Goal: Task Accomplishment & Management: Manage account settings

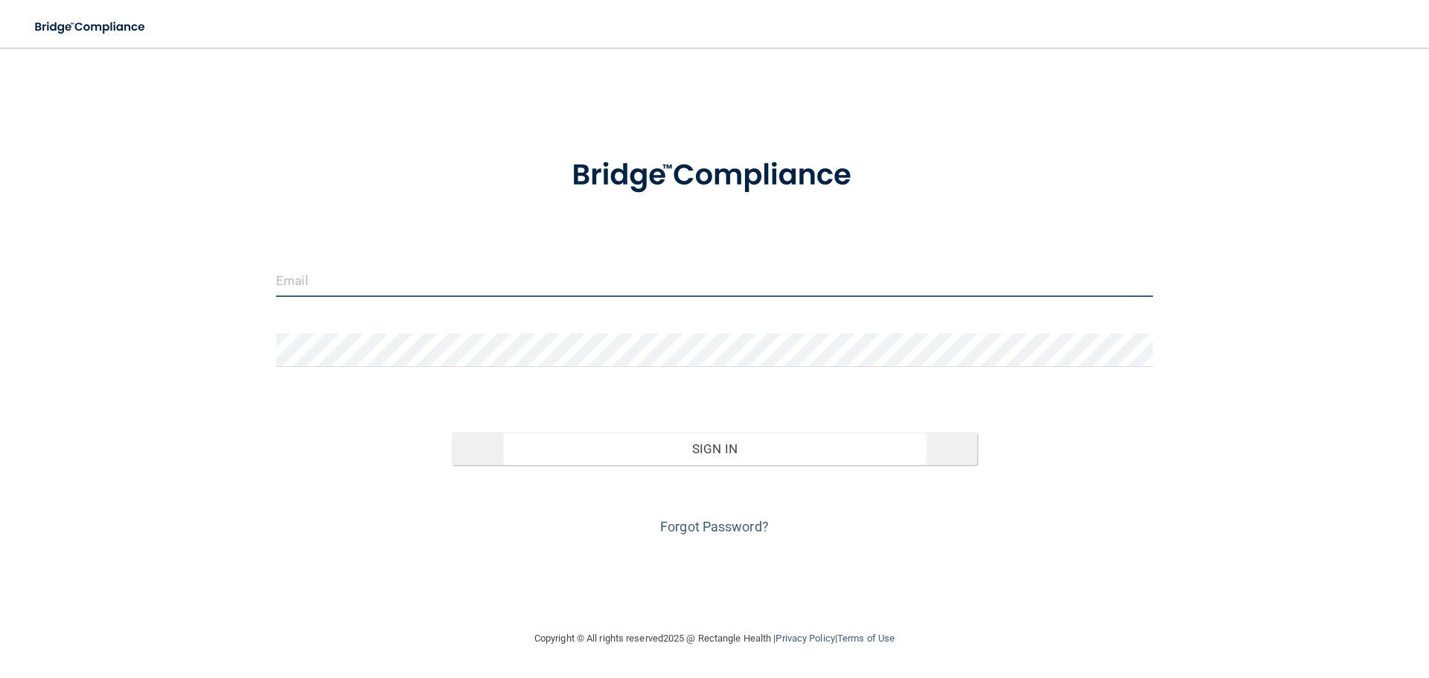
type input "[EMAIL_ADDRESS][DOMAIN_NAME]"
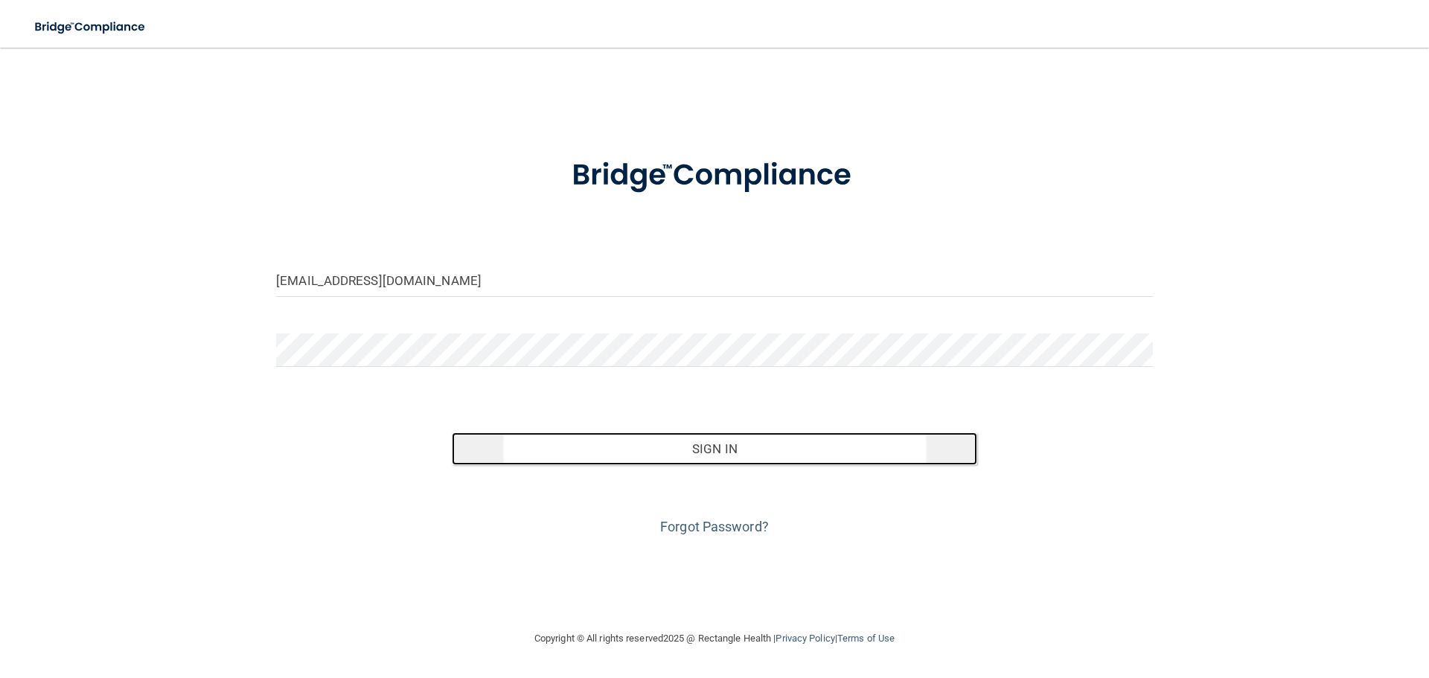
click at [681, 453] on button "Sign In" at bounding box center [715, 448] width 526 height 33
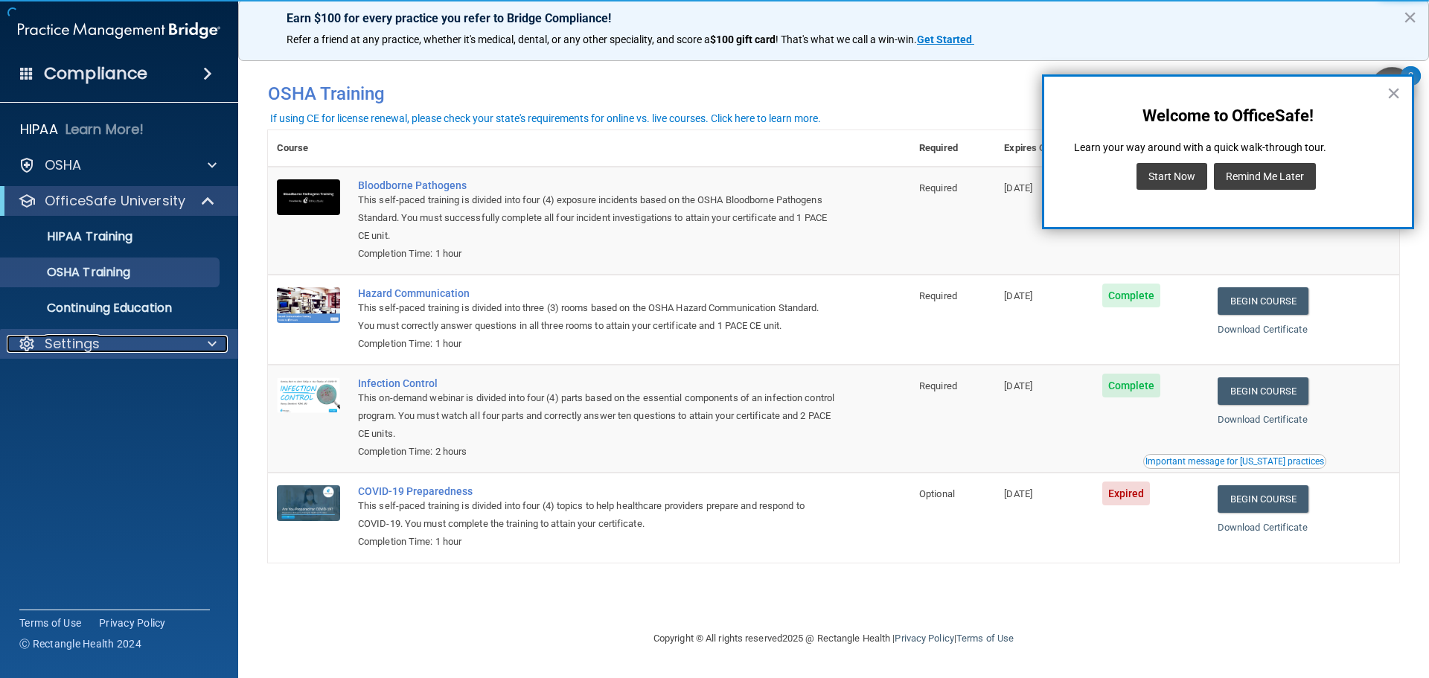
click at [103, 352] on div "Settings" at bounding box center [99, 344] width 185 height 18
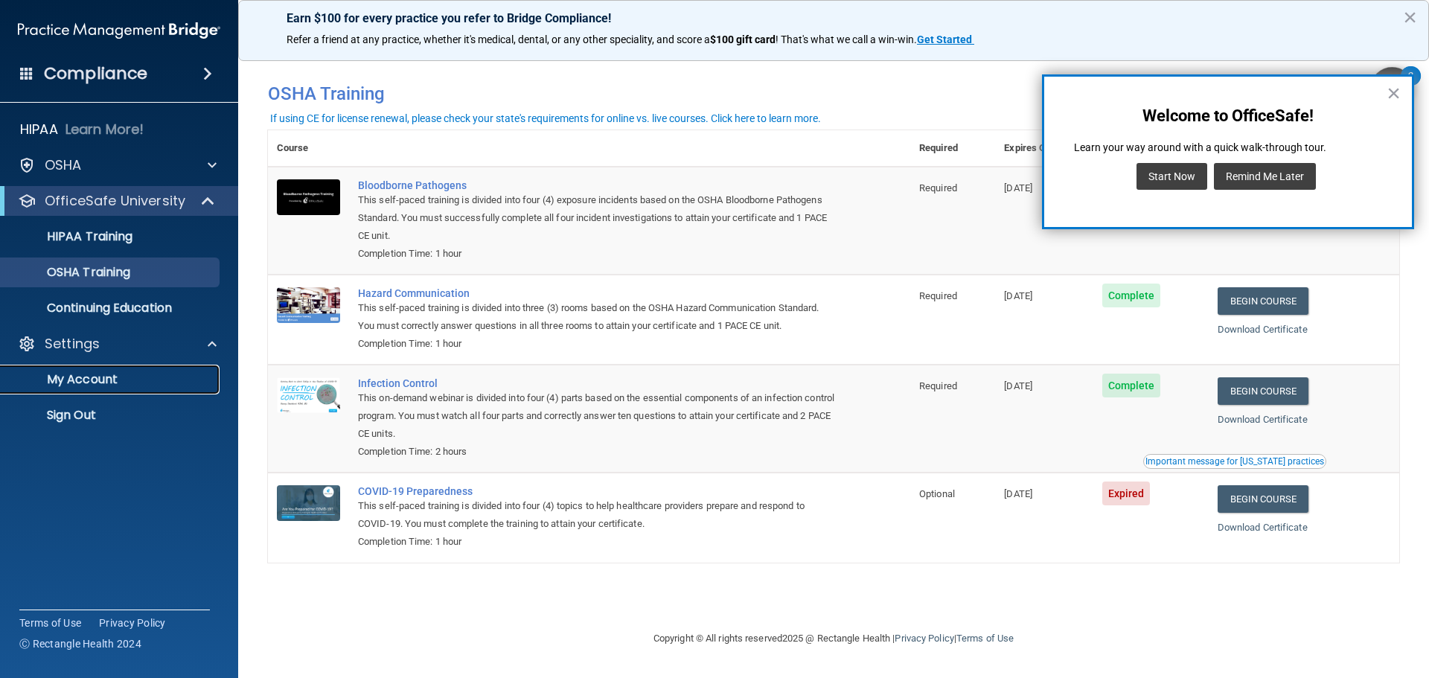
click at [111, 376] on p "My Account" at bounding box center [111, 379] width 203 height 15
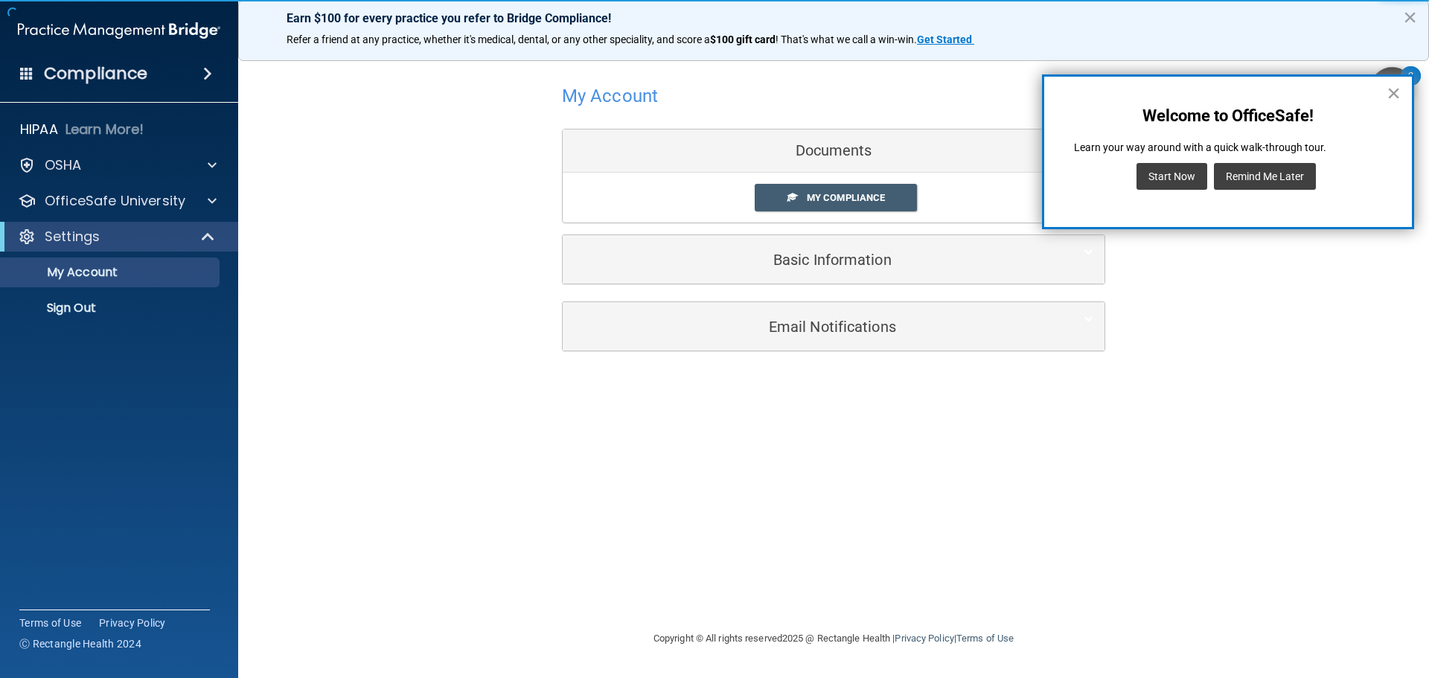
click at [1396, 90] on button "×" at bounding box center [1393, 93] width 14 height 24
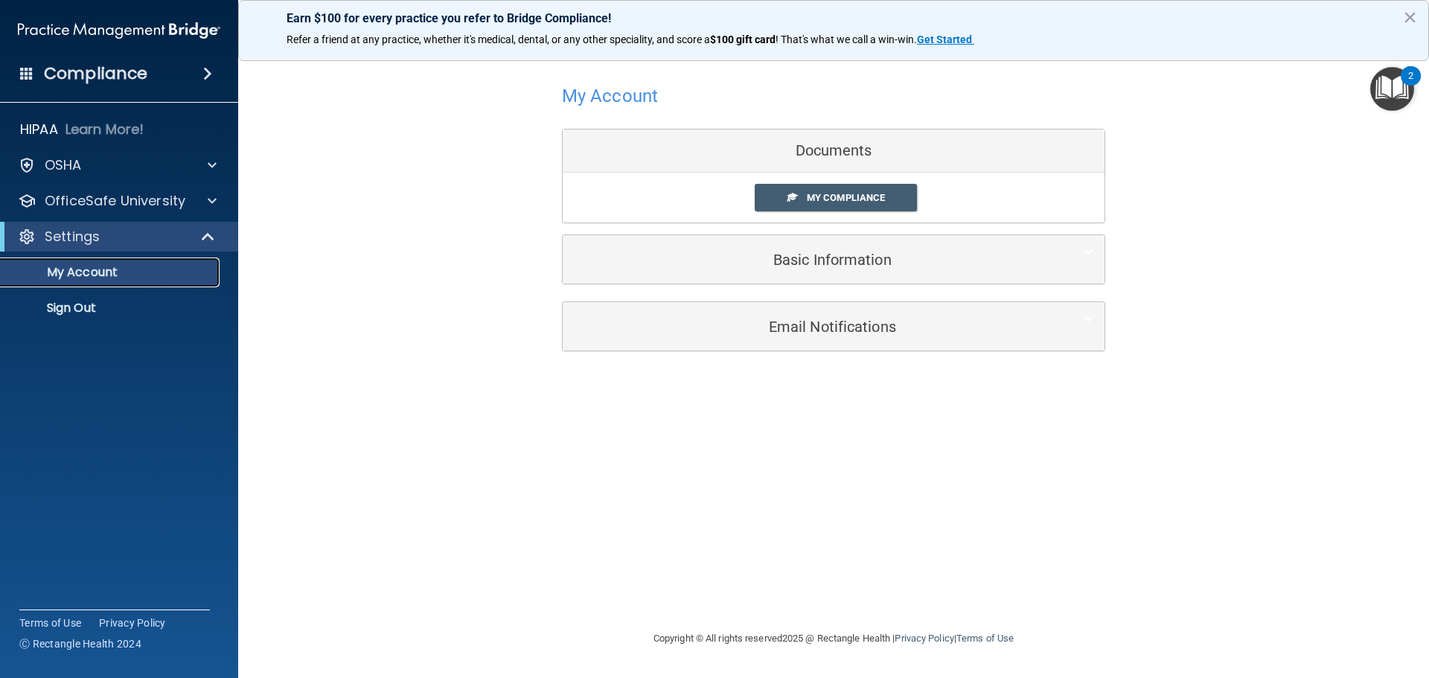
click at [84, 274] on p "My Account" at bounding box center [111, 272] width 203 height 15
click at [118, 269] on p "My Account" at bounding box center [111, 272] width 203 height 15
click at [129, 236] on div "Settings" at bounding box center [99, 237] width 184 height 18
click at [147, 272] on p "My Account" at bounding box center [111, 272] width 203 height 15
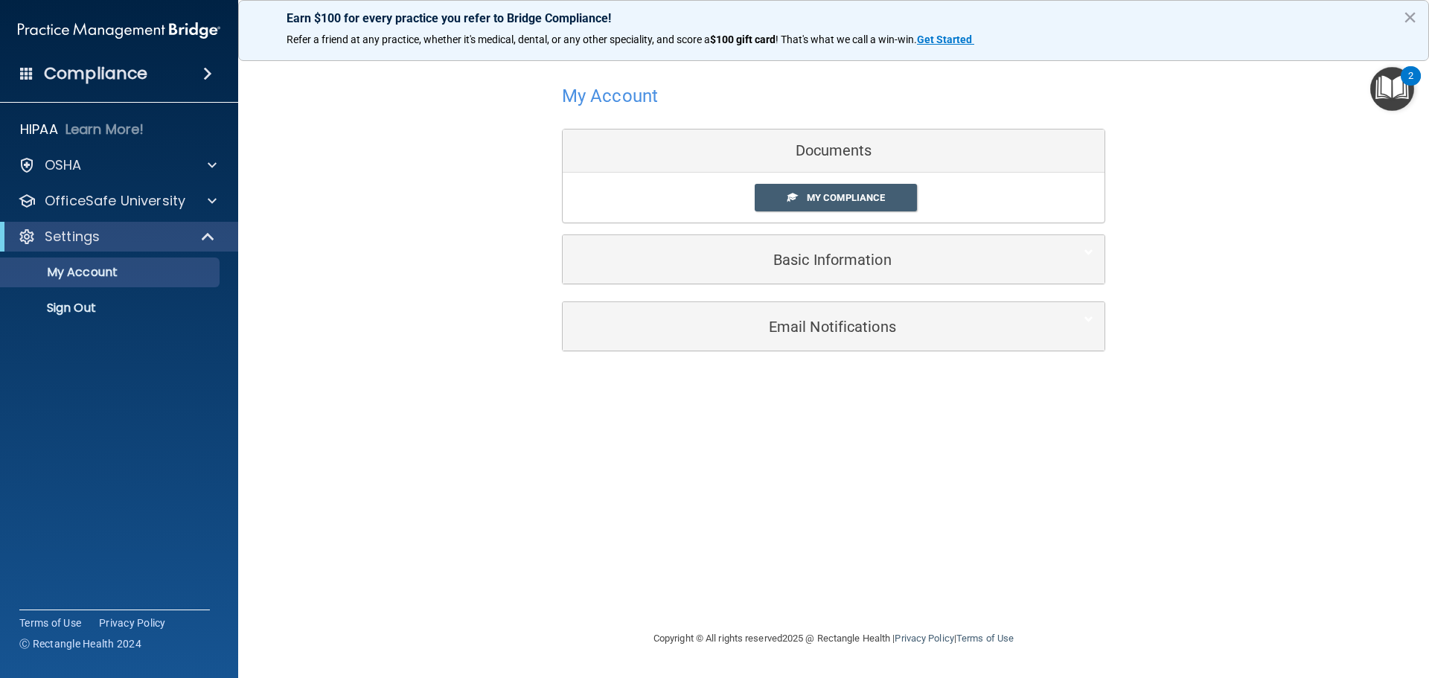
click at [629, 96] on h4 "My Account" at bounding box center [610, 95] width 96 height 19
click at [105, 166] on div "OSHA" at bounding box center [99, 165] width 185 height 18
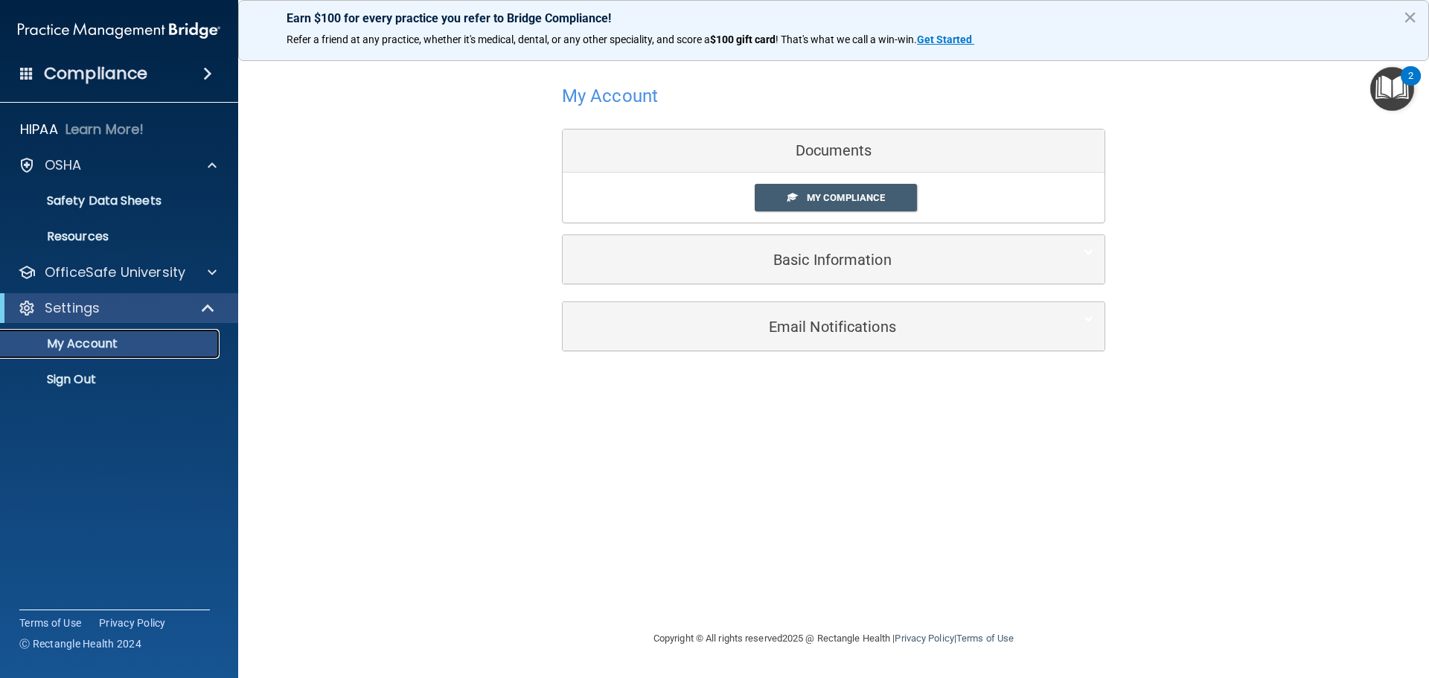
click at [188, 338] on p "My Account" at bounding box center [111, 343] width 203 height 15
click at [214, 299] on span at bounding box center [209, 308] width 13 height 18
click at [214, 298] on div "Settings" at bounding box center [119, 308] width 238 height 30
click at [139, 289] on div "HIPAA Learn More! [GEOGRAPHIC_DATA] Documents Safety Data Sheets Self-Assessmen…" at bounding box center [119, 222] width 239 height 226
click at [25, 307] on div at bounding box center [27, 308] width 18 height 18
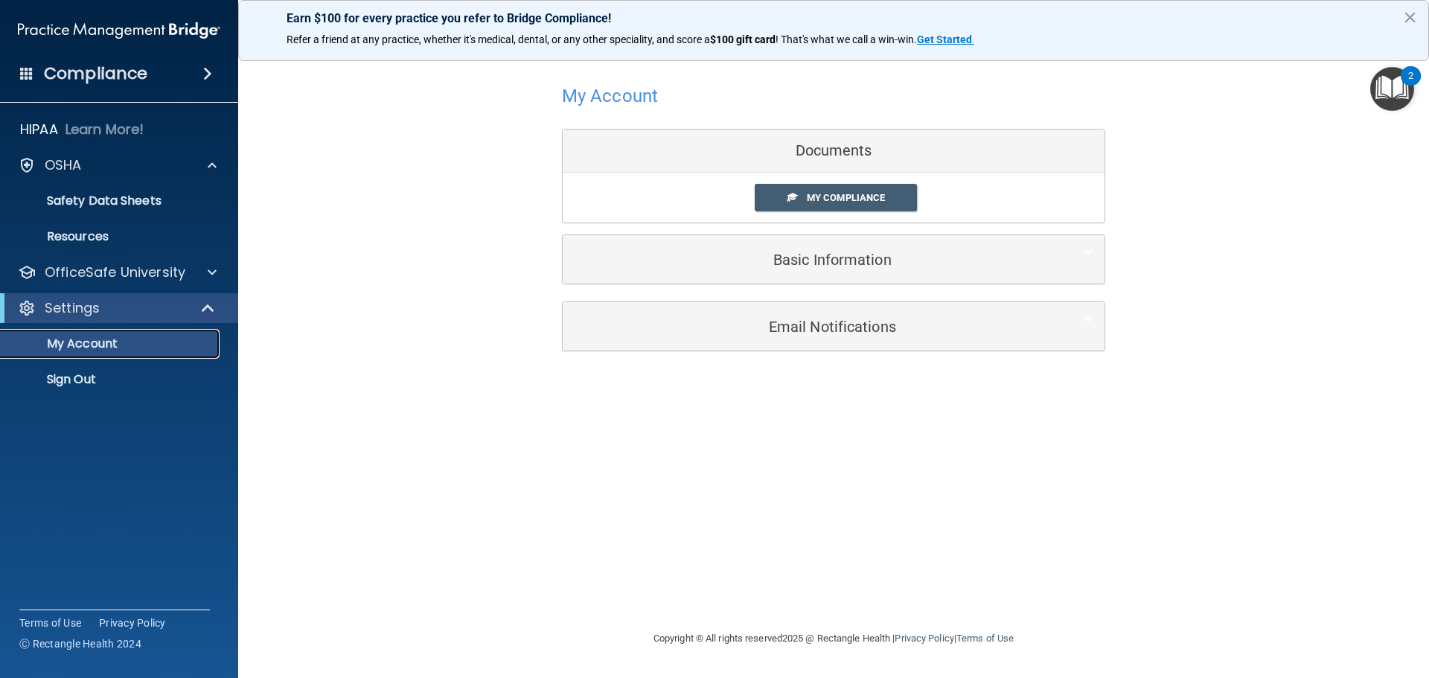
click at [125, 354] on link "My Account" at bounding box center [102, 344] width 234 height 30
click at [1388, 107] on img "Open Resource Center, 2 new notifications" at bounding box center [1392, 89] width 44 height 44
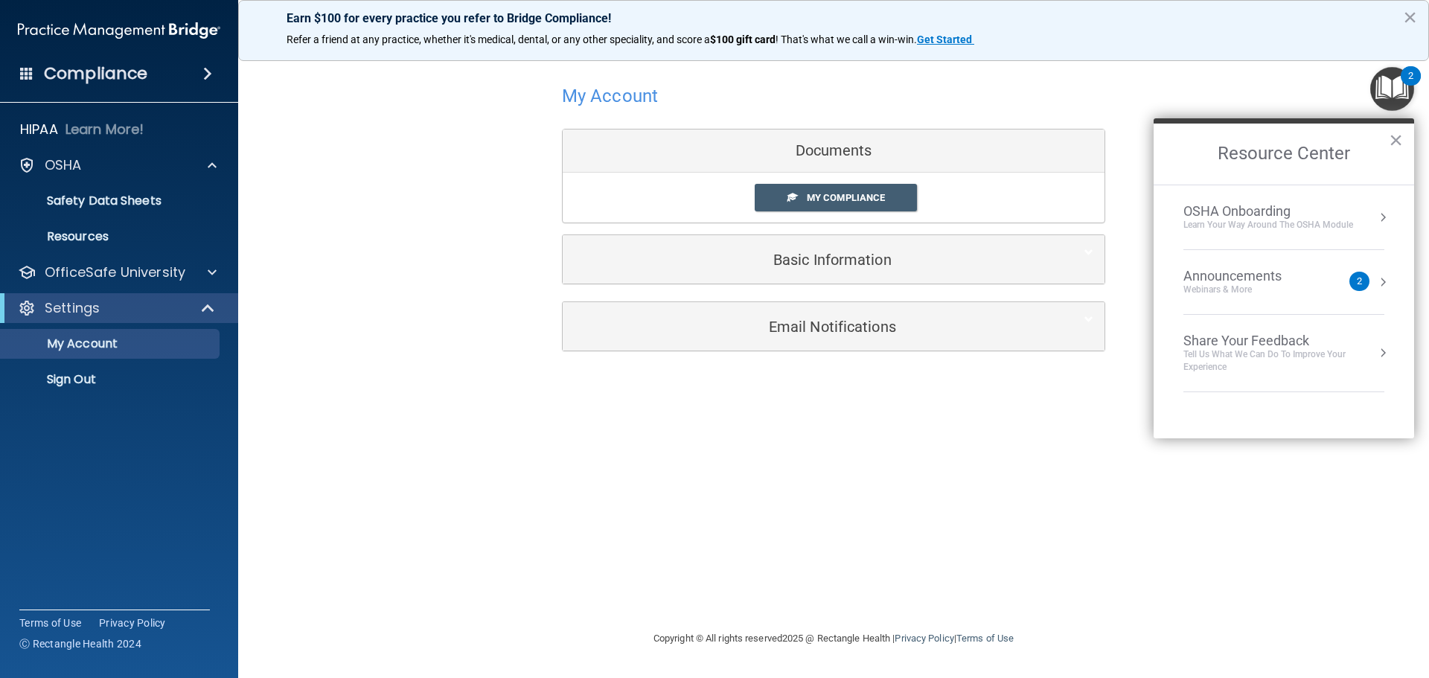
click at [1370, 278] on div "Announcements Webinars & More 2" at bounding box center [1283, 282] width 201 height 28
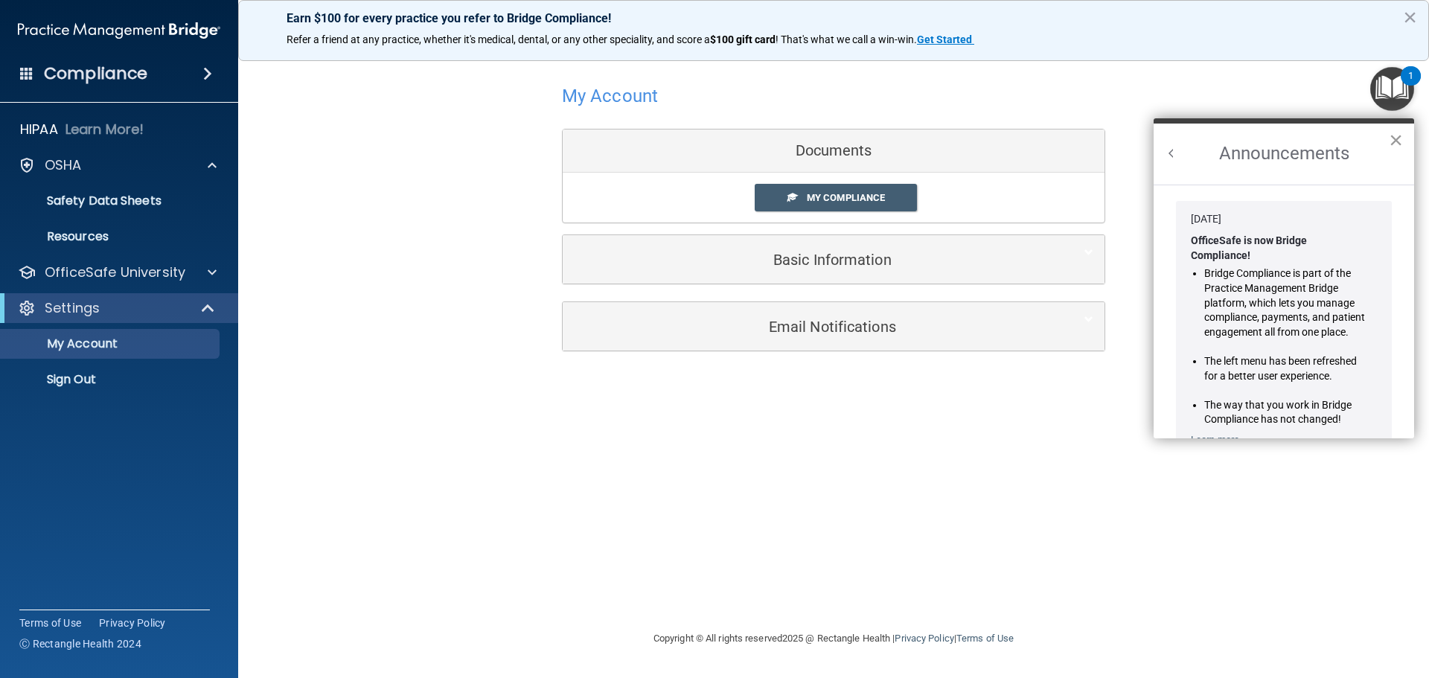
click at [1391, 141] on button "×" at bounding box center [1395, 140] width 14 height 24
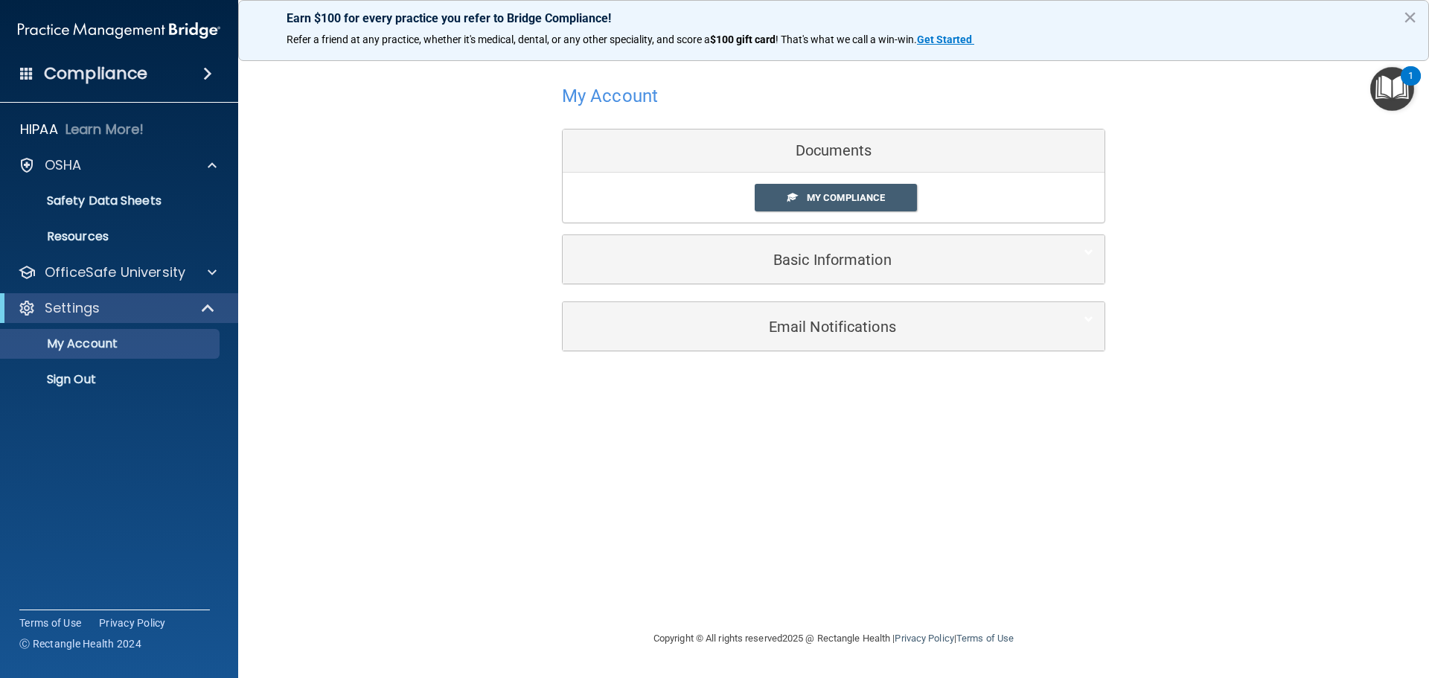
click at [1209, 102] on div "My Account Documents My Compliance My Compliance My BAA Basic Information Full …" at bounding box center [833, 216] width 1131 height 306
click at [217, 309] on div at bounding box center [208, 308] width 36 height 18
click at [109, 344] on p "My Account" at bounding box center [111, 343] width 203 height 15
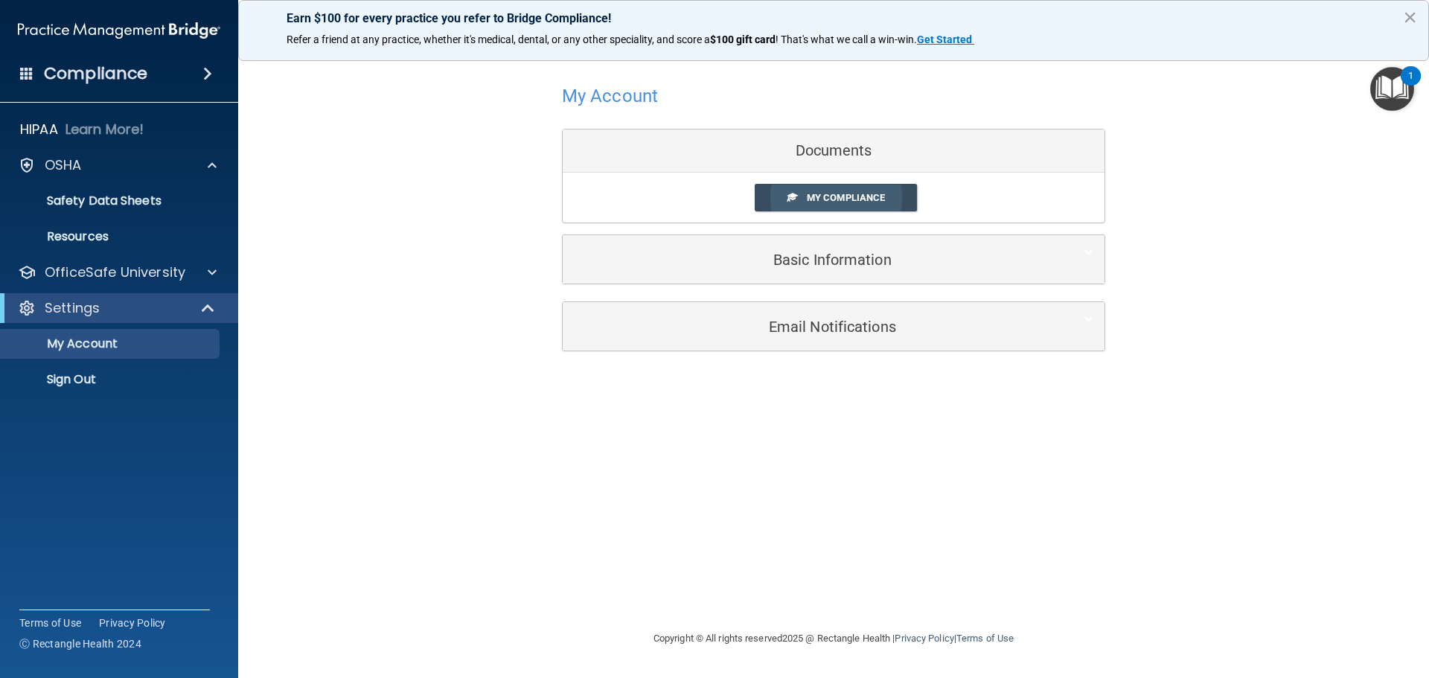
click at [790, 208] on link "My Compliance" at bounding box center [836, 198] width 163 height 28
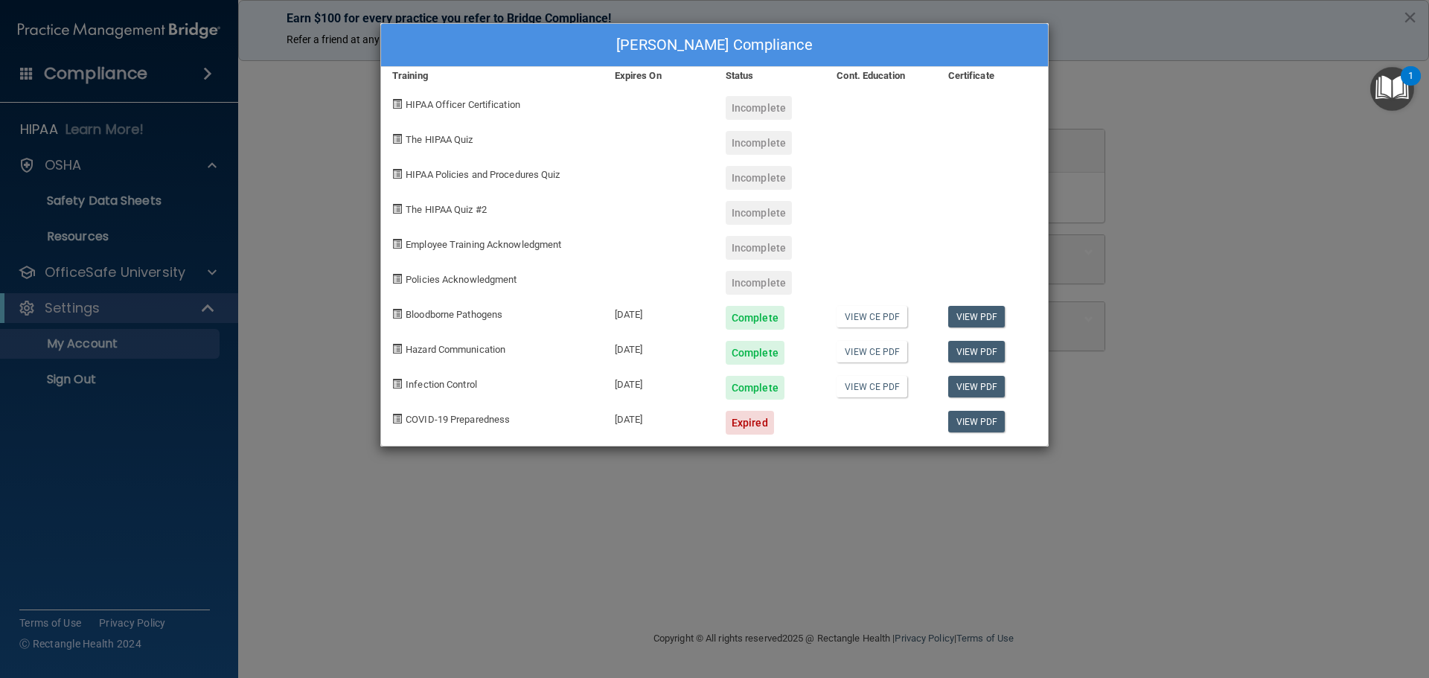
click at [281, 126] on div "[PERSON_NAME] Compliance Training Expires On Status Cont. Education Certificate…" at bounding box center [714, 339] width 1429 height 678
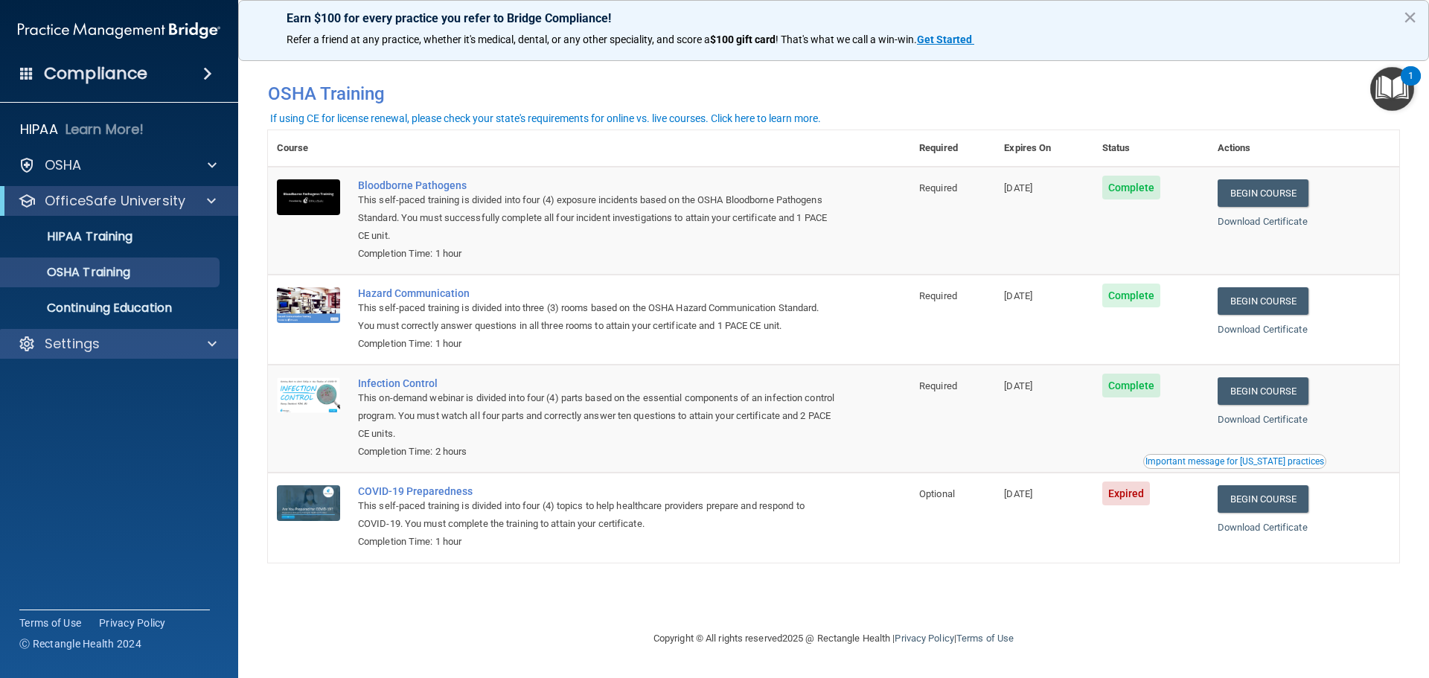
click at [174, 333] on div "Settings" at bounding box center [119, 344] width 239 height 30
click at [217, 339] on div at bounding box center [209, 344] width 37 height 18
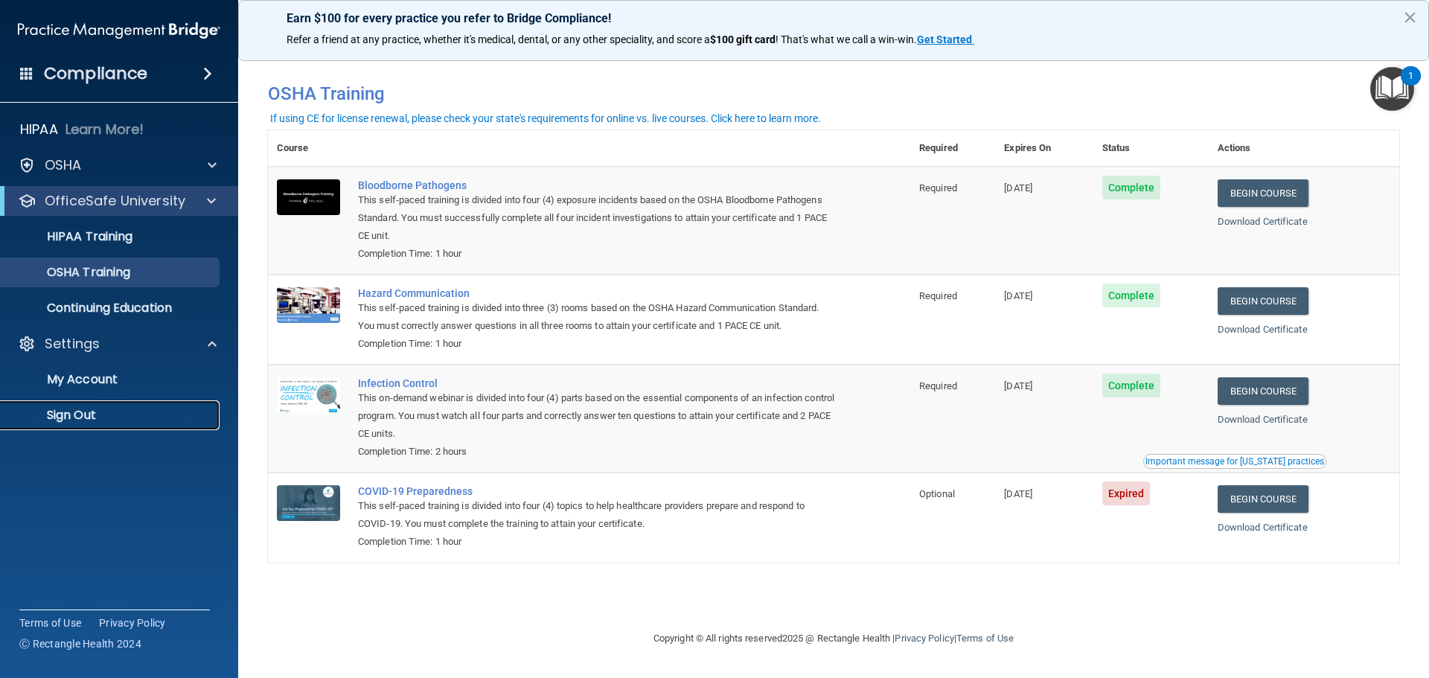
click at [53, 411] on p "Sign Out" at bounding box center [111, 415] width 203 height 15
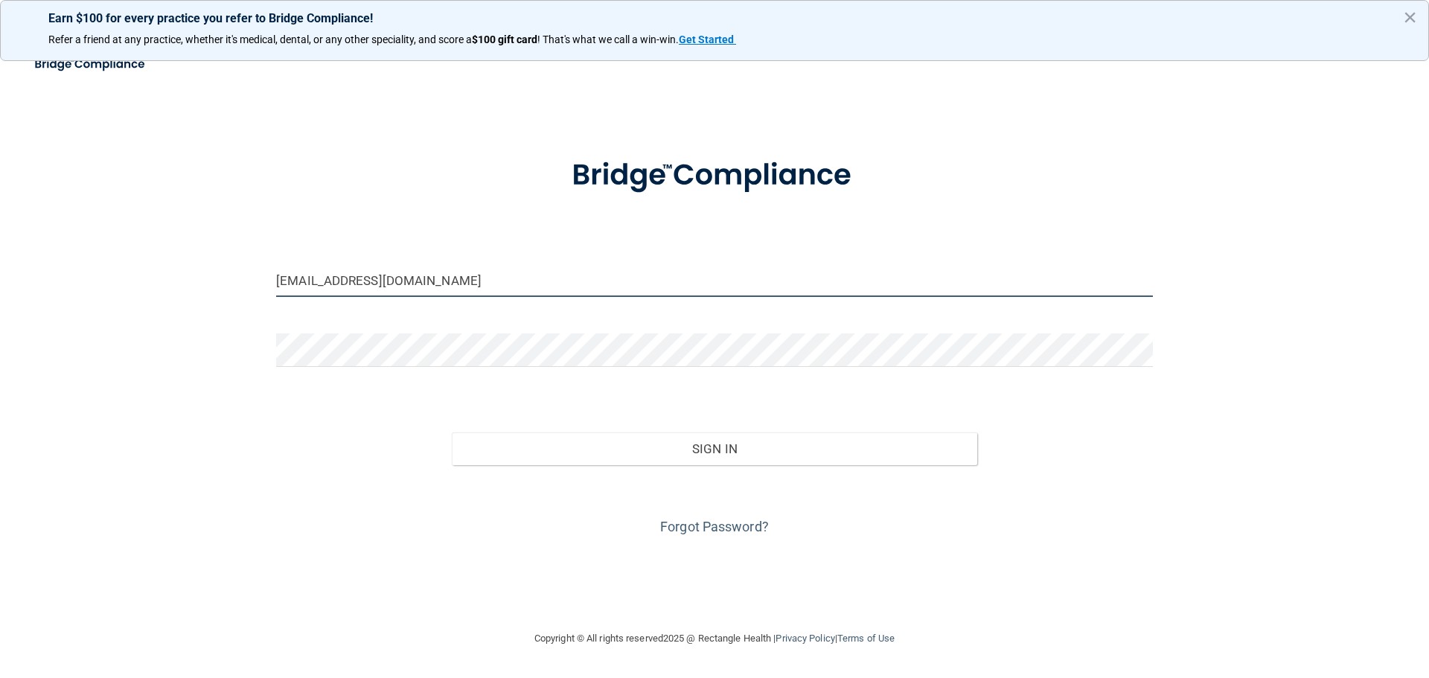
drag, startPoint x: 589, startPoint y: 287, endPoint x: 0, endPoint y: 218, distance: 593.4
click at [0, 218] on main "[EMAIL_ADDRESS][DOMAIN_NAME] Invalid email/password. You don't have permission …" at bounding box center [714, 363] width 1429 height 630
type input "[EMAIL_ADDRESS][DOMAIN_NAME]"
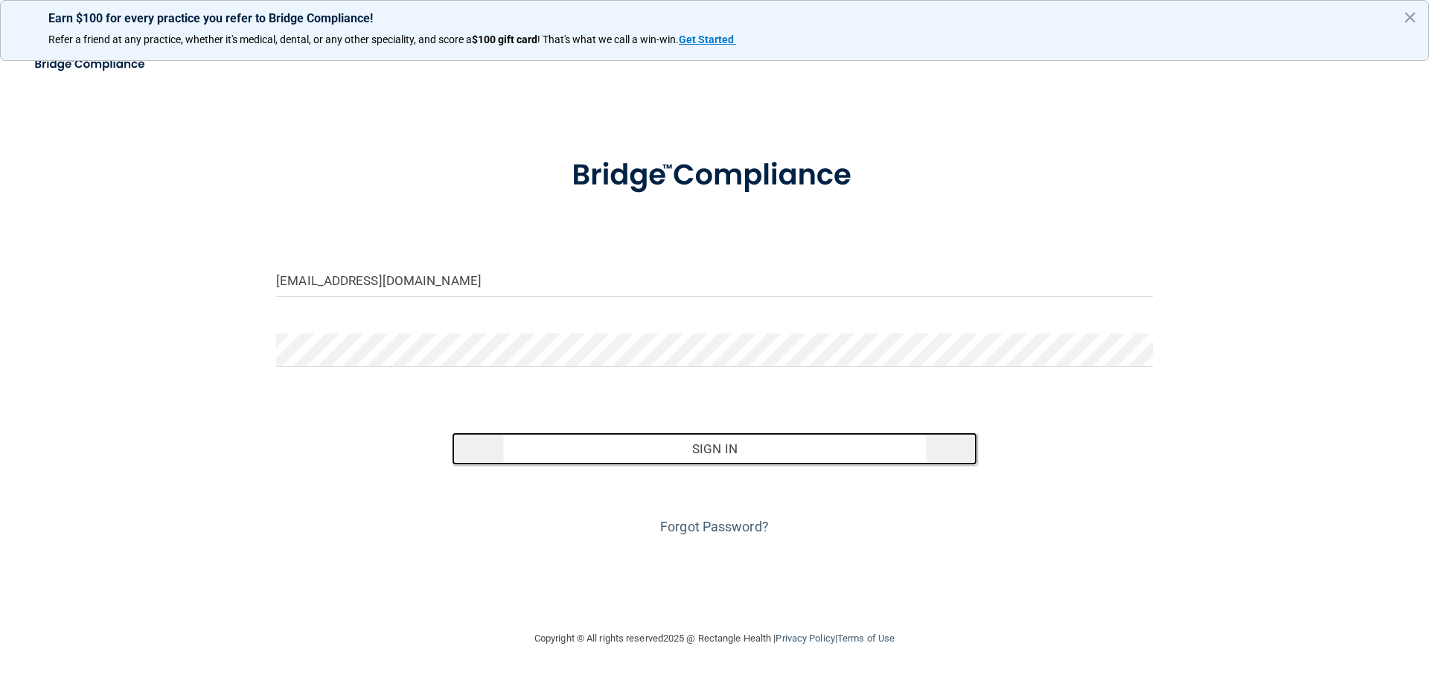
click at [697, 440] on button "Sign In" at bounding box center [715, 448] width 526 height 33
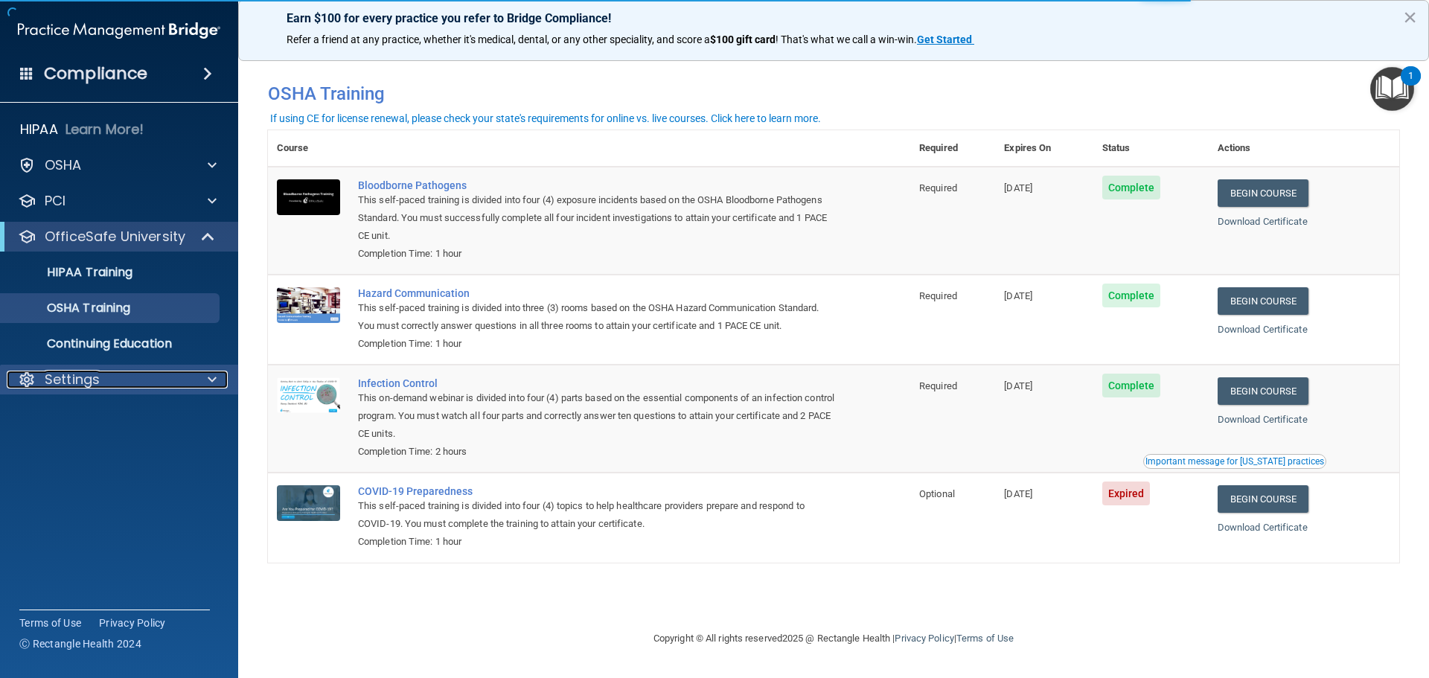
click at [151, 376] on div "Settings" at bounding box center [99, 380] width 185 height 18
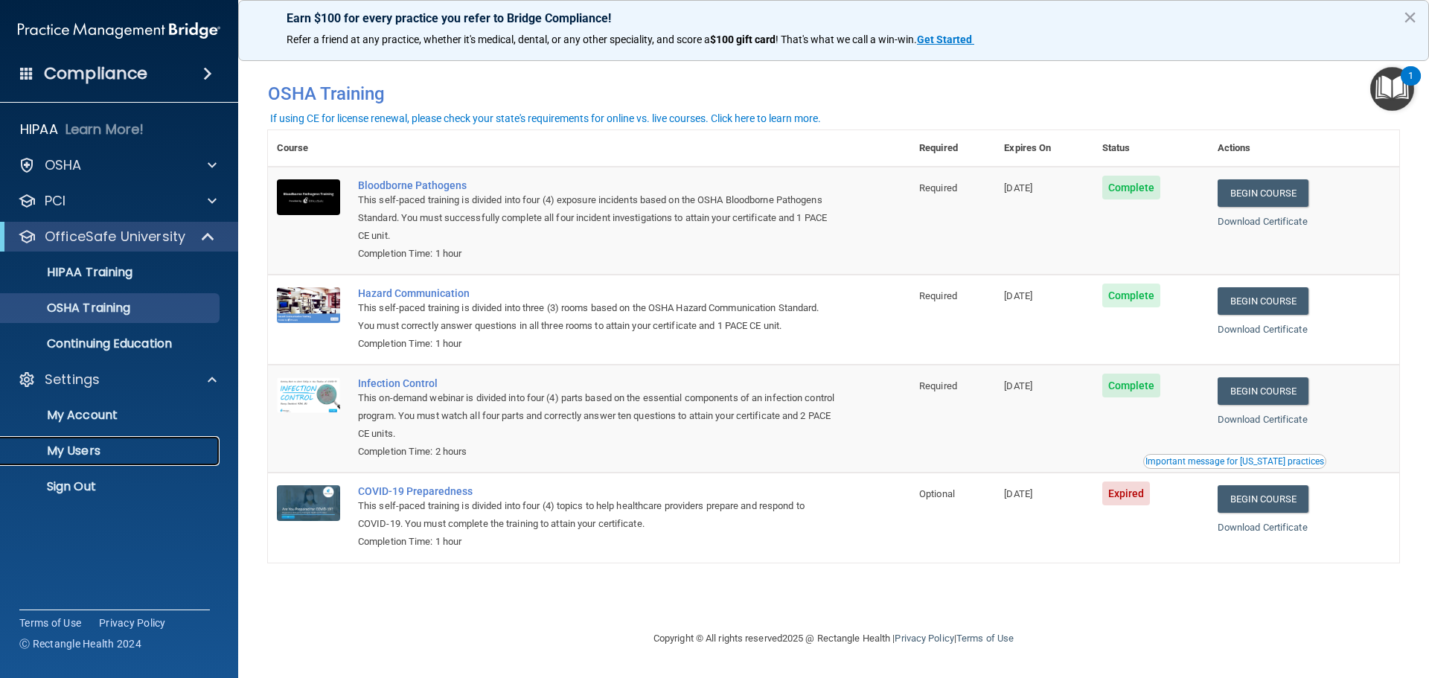
click at [90, 441] on link "My Users" at bounding box center [102, 451] width 234 height 30
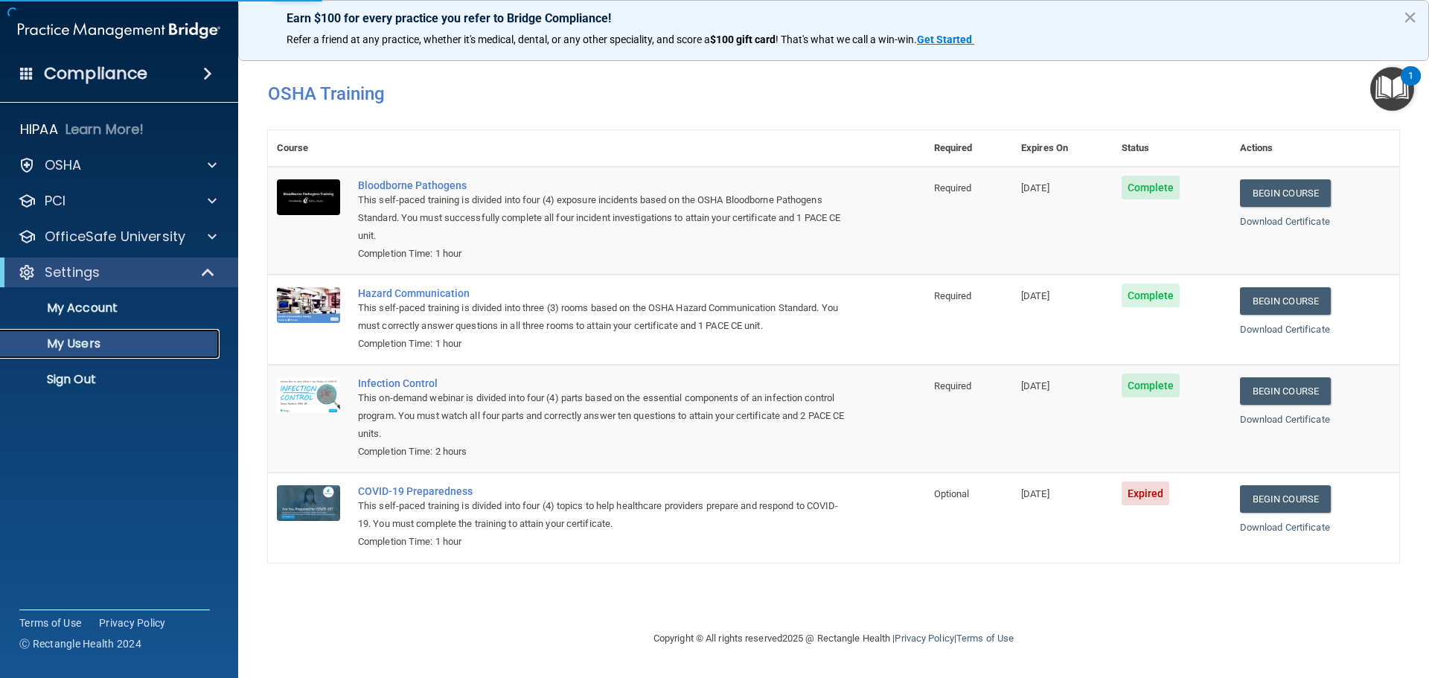
select select "20"
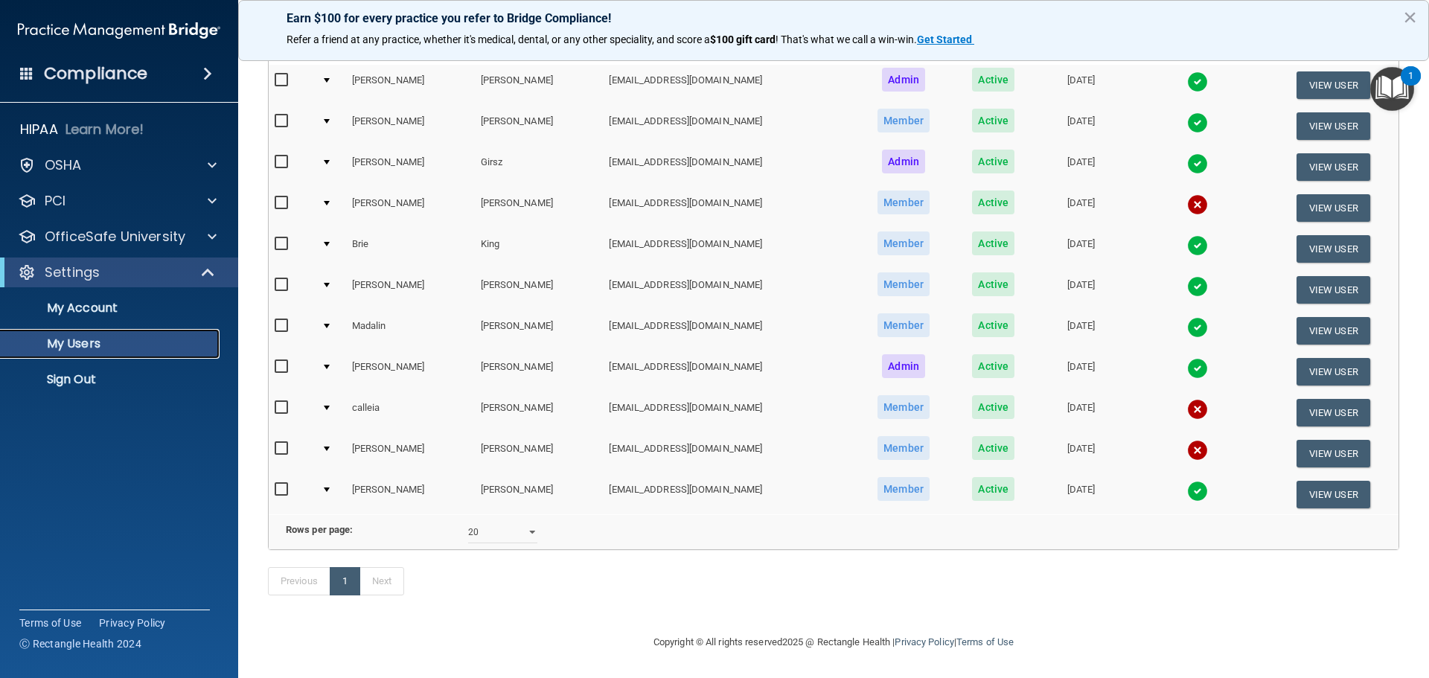
scroll to position [185, 0]
click at [281, 443] on input "checkbox" at bounding box center [283, 449] width 17 height 12
checkbox input "true"
click at [281, 279] on input "checkbox" at bounding box center [283, 285] width 17 height 12
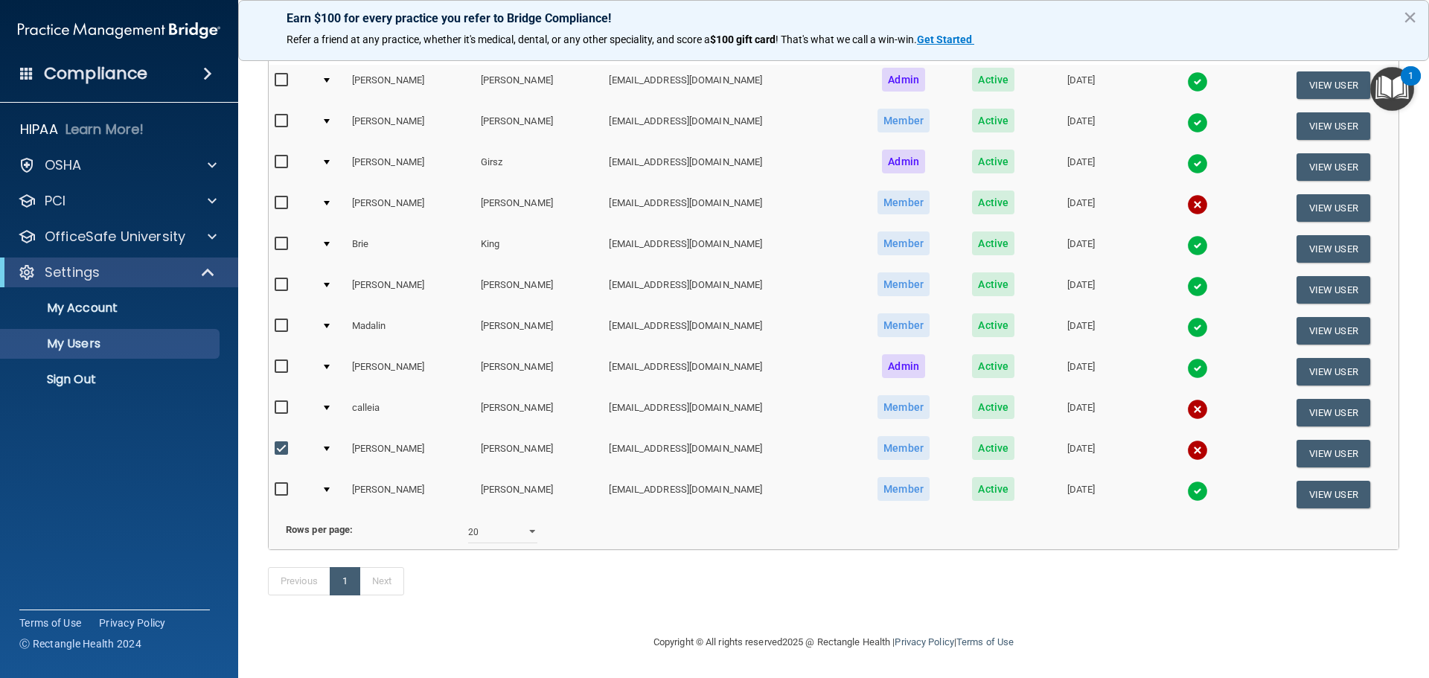
checkbox input "true"
click at [281, 443] on input "checkbox" at bounding box center [283, 449] width 17 height 12
checkbox input "false"
click at [1307, 276] on button "View User" at bounding box center [1333, 290] width 74 height 28
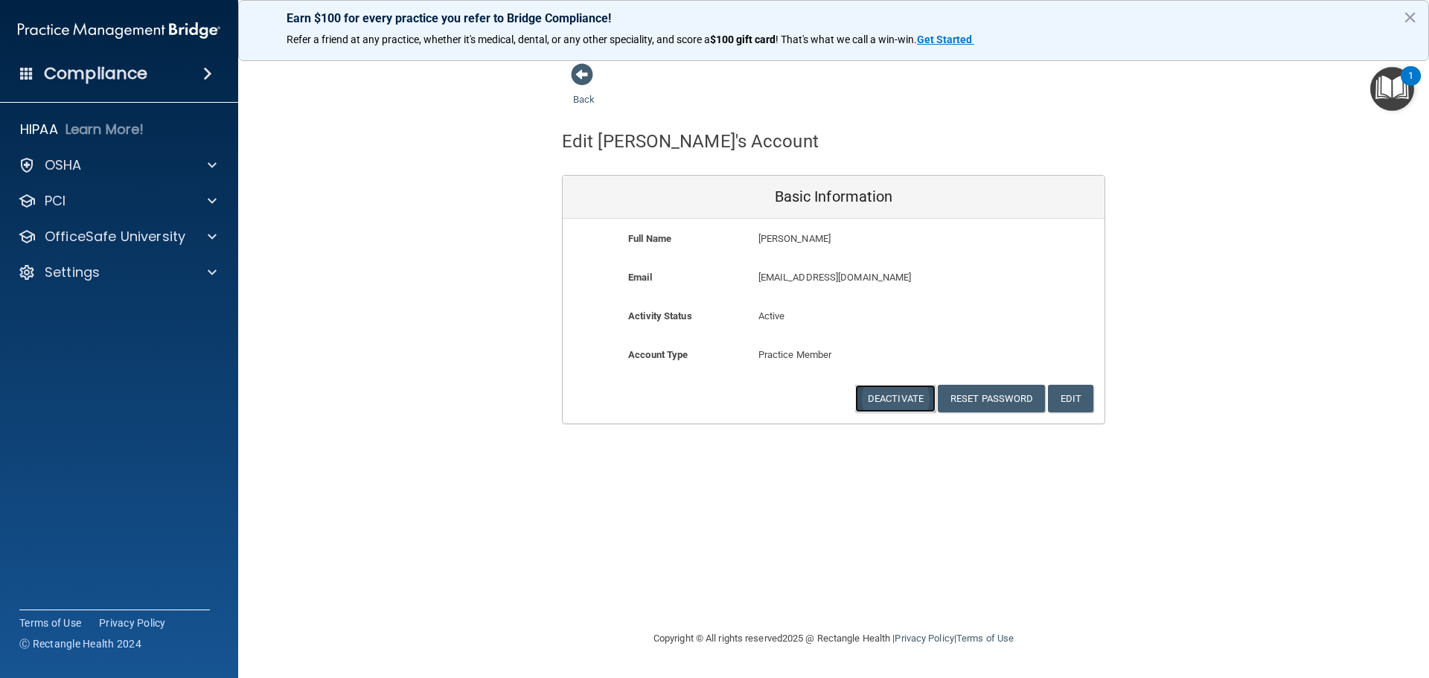
click at [906, 399] on button "Deactivate" at bounding box center [895, 399] width 80 height 28
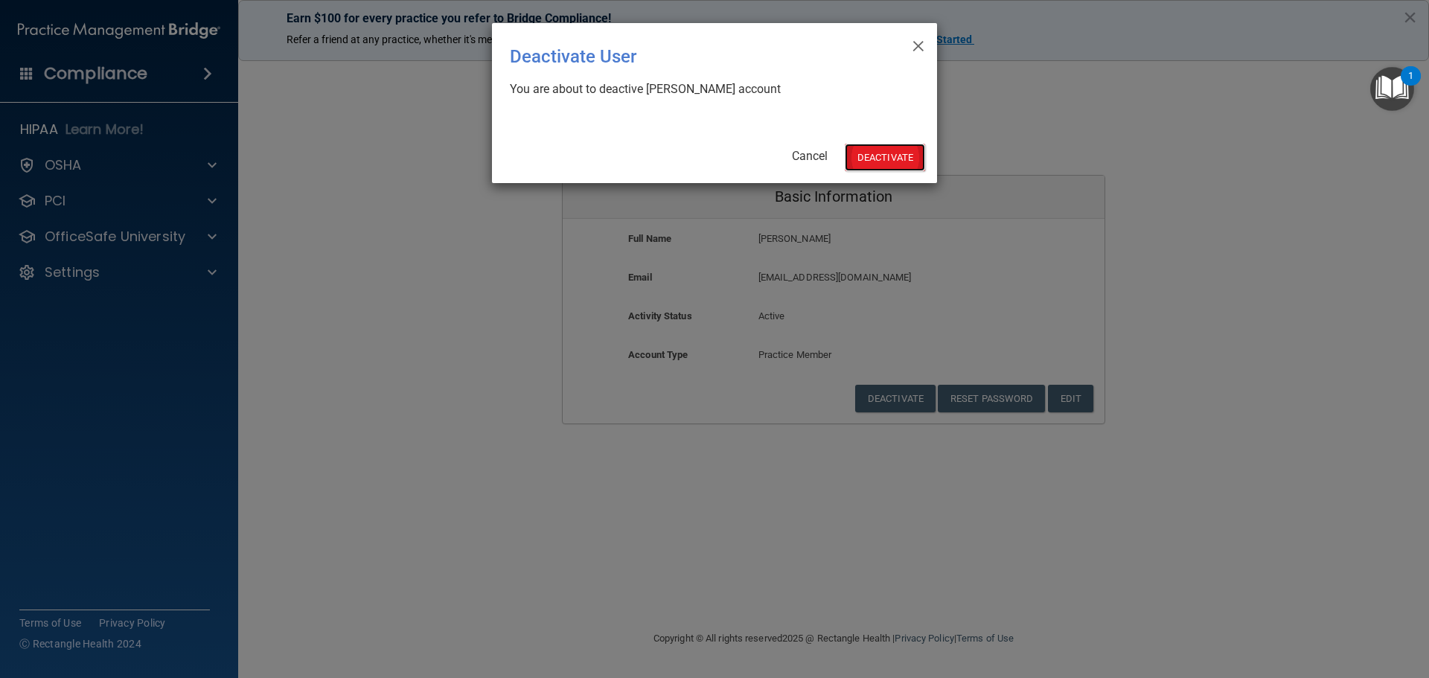
click at [888, 157] on button "Deactivate" at bounding box center [885, 158] width 80 height 28
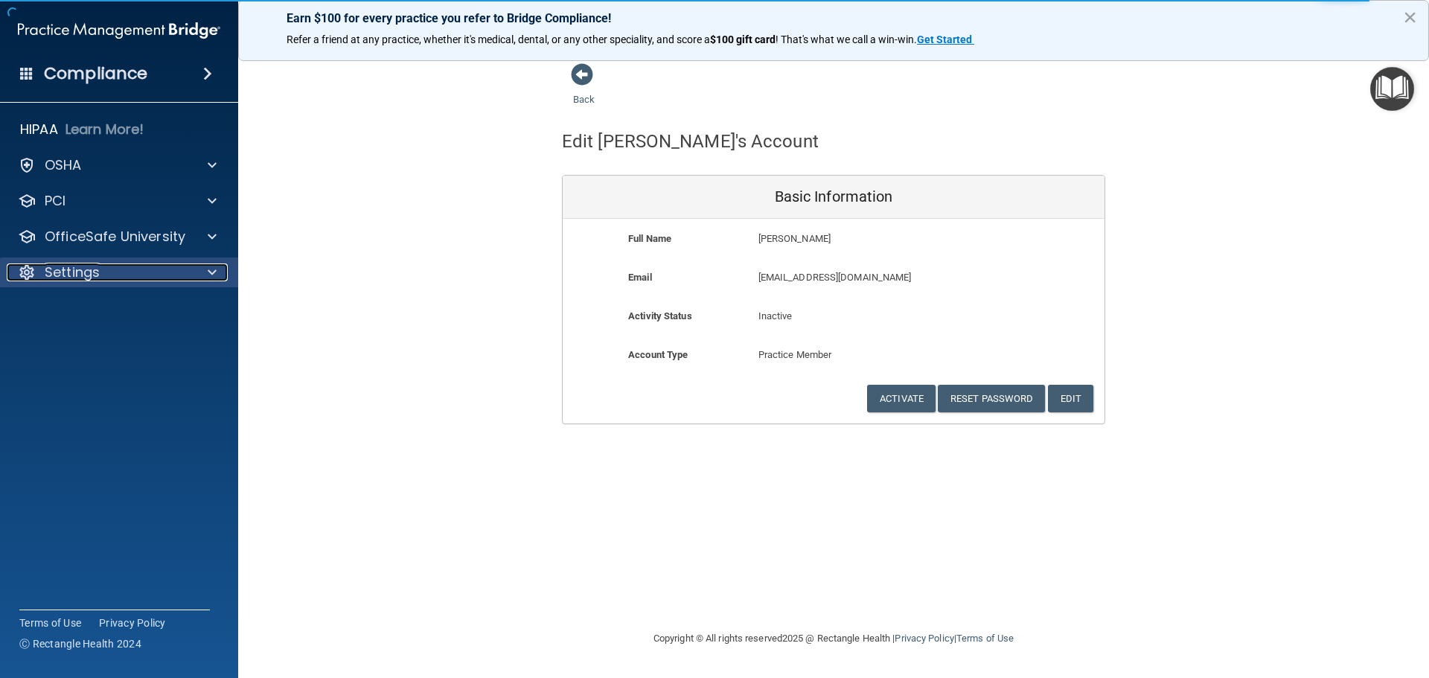
click at [67, 276] on p "Settings" at bounding box center [72, 272] width 55 height 18
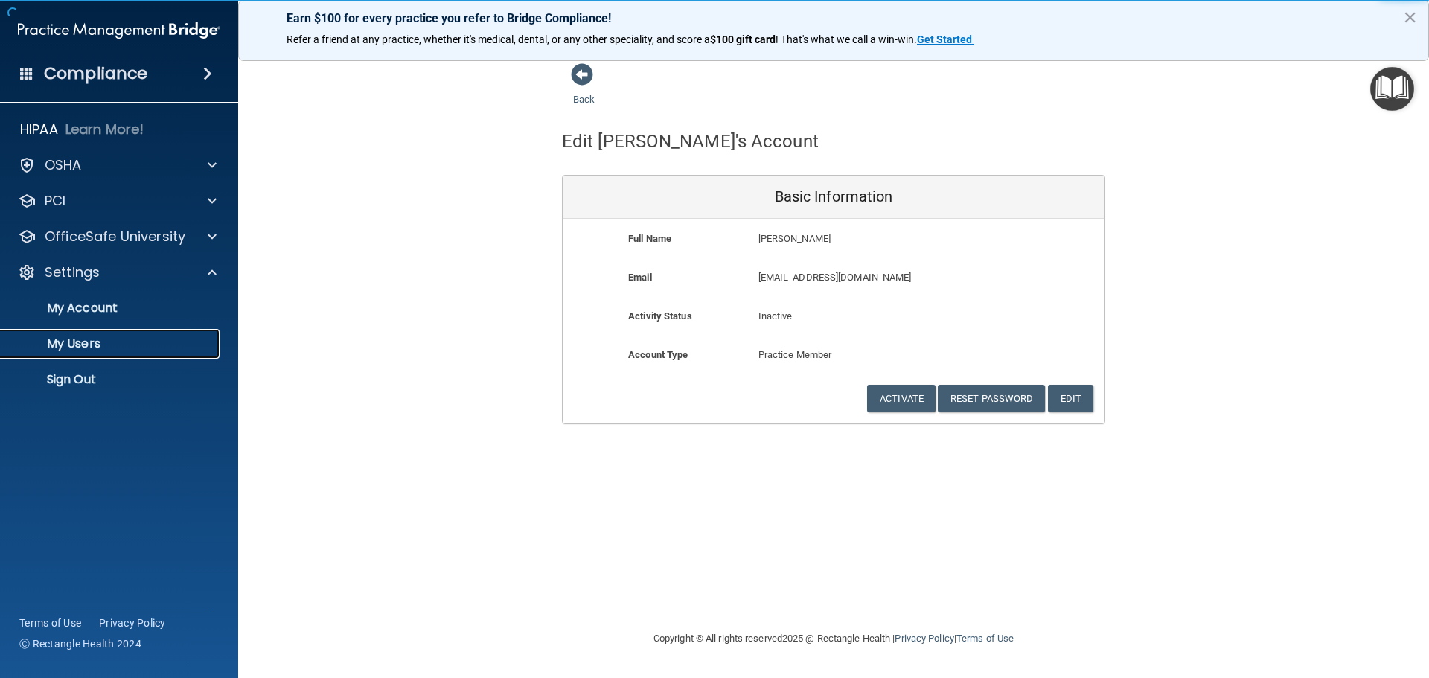
drag, startPoint x: 86, startPoint y: 339, endPoint x: 457, endPoint y: 285, distance: 375.1
click at [88, 339] on p "My Users" at bounding box center [111, 343] width 203 height 15
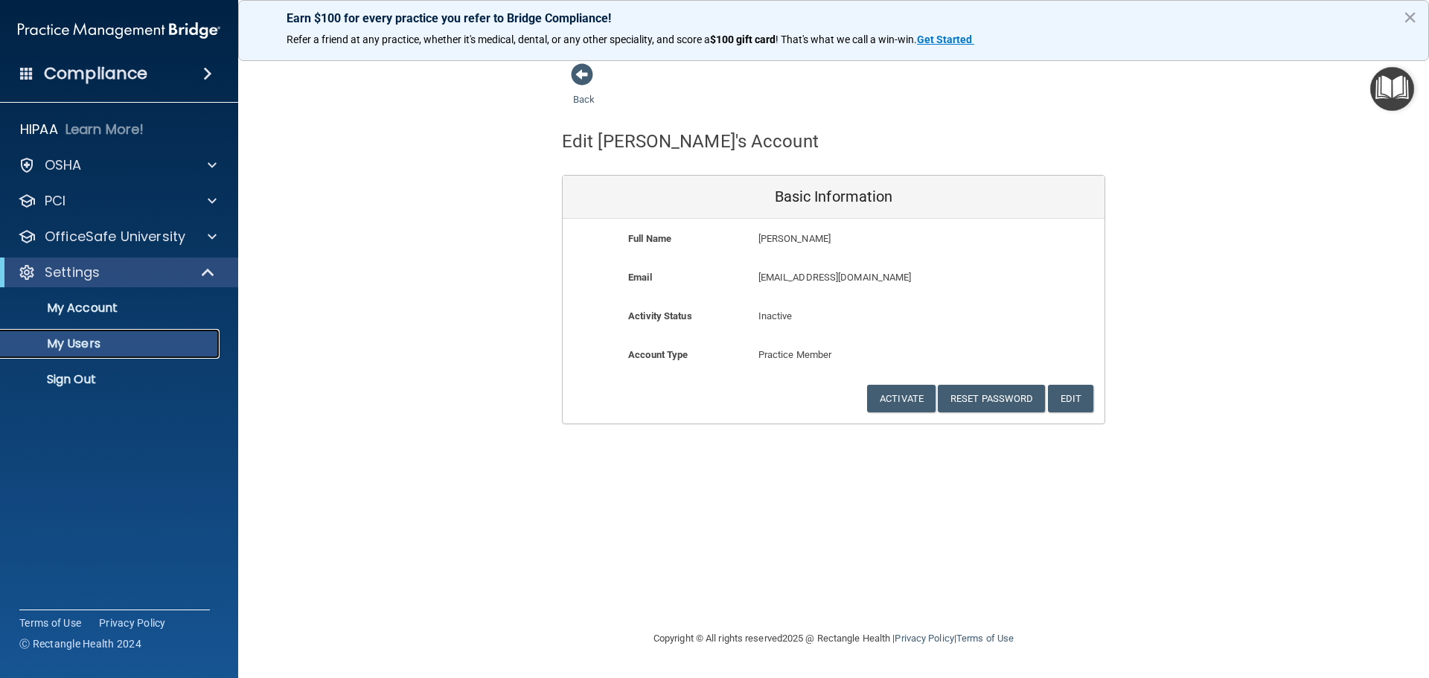
select select "20"
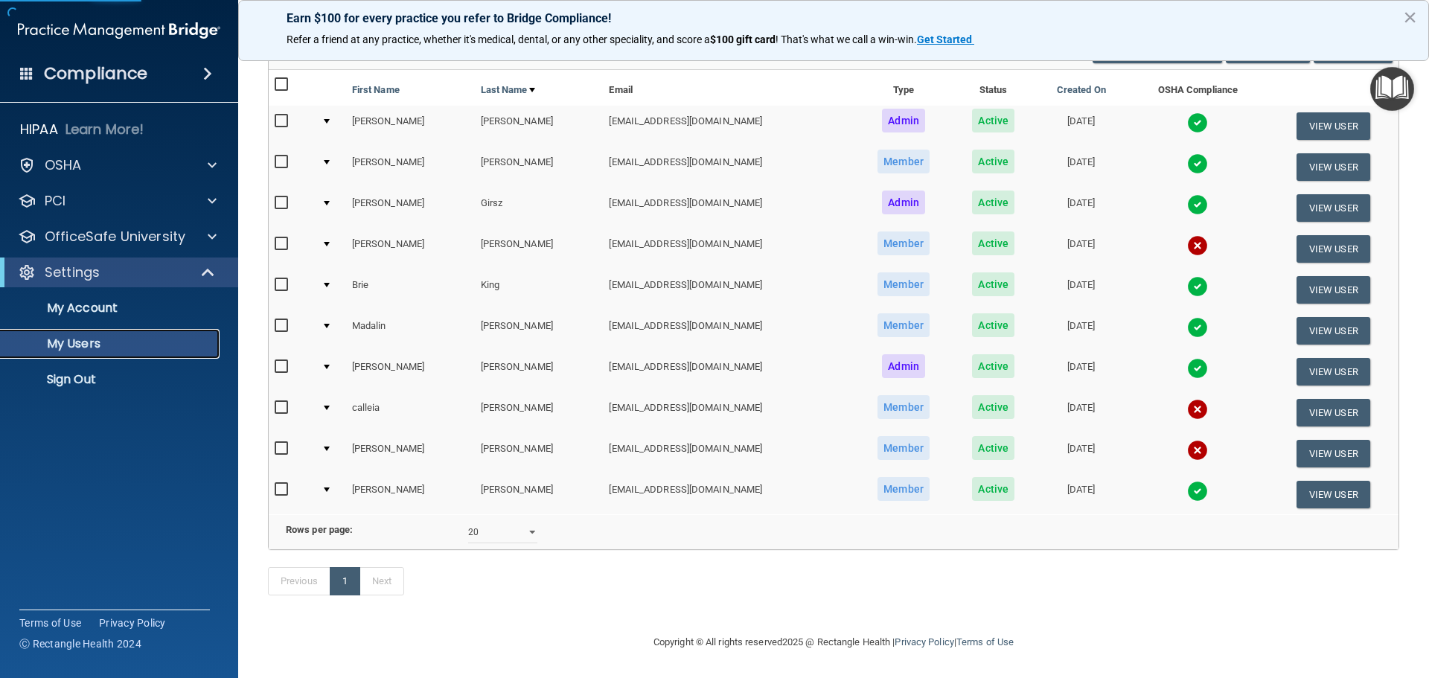
scroll to position [144, 0]
click at [279, 443] on input "checkbox" at bounding box center [283, 449] width 17 height 12
checkbox input "true"
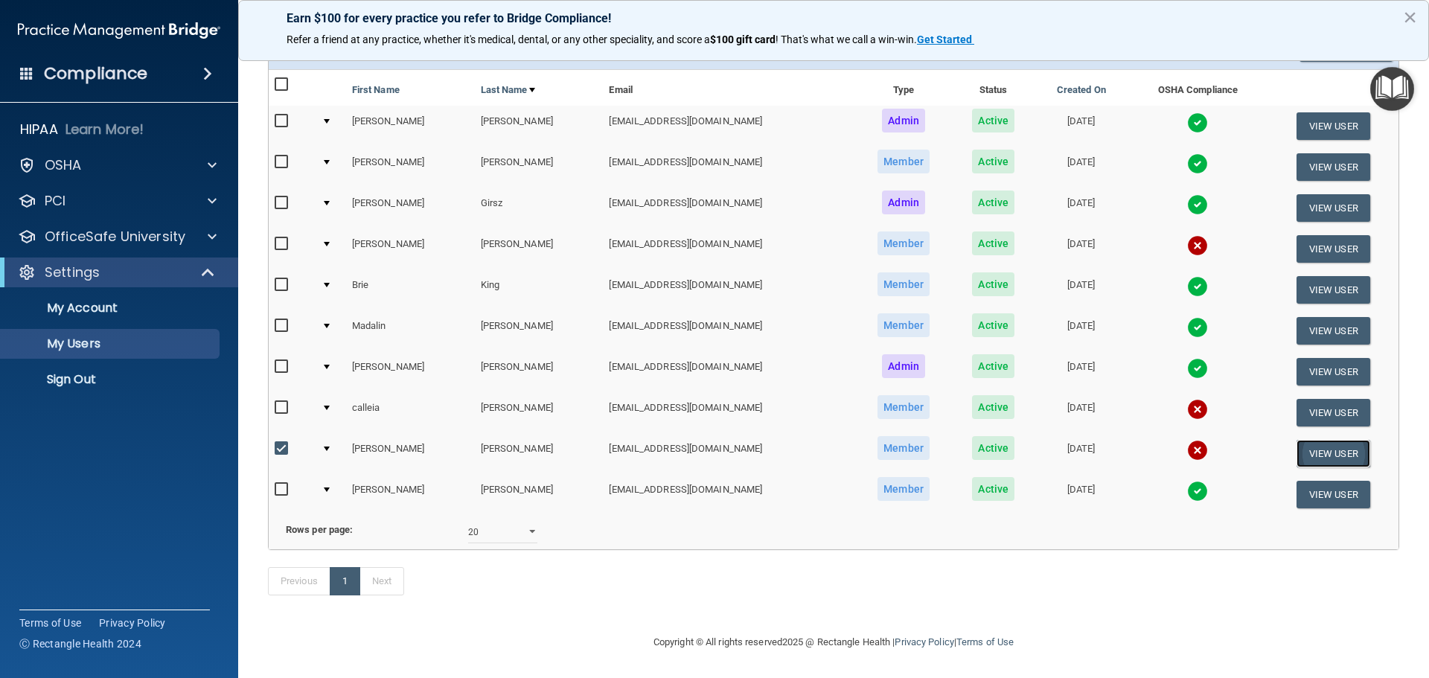
click at [1330, 440] on button "View User" at bounding box center [1333, 454] width 74 height 28
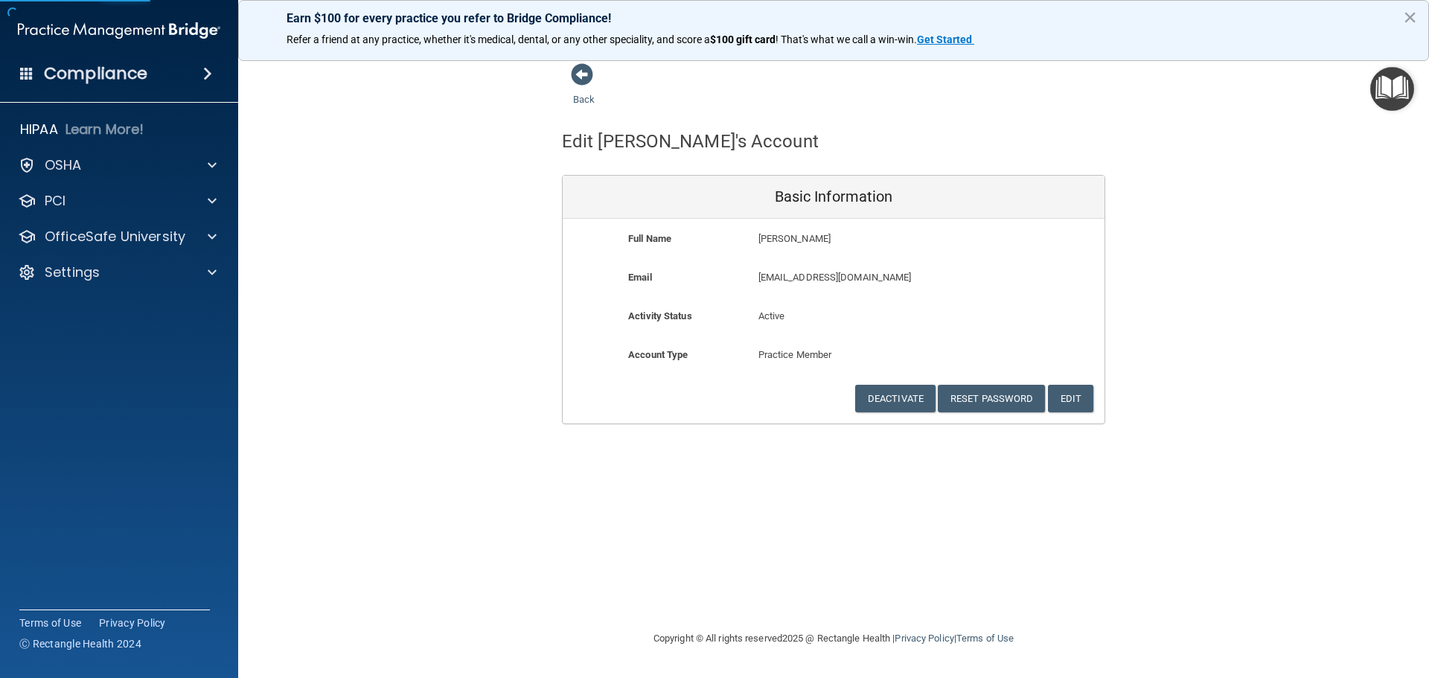
click at [898, 414] on div "Full Name Renae Norman Renae Last Name Norman Email renae_norman@yahoo.com rena…" at bounding box center [834, 321] width 542 height 205
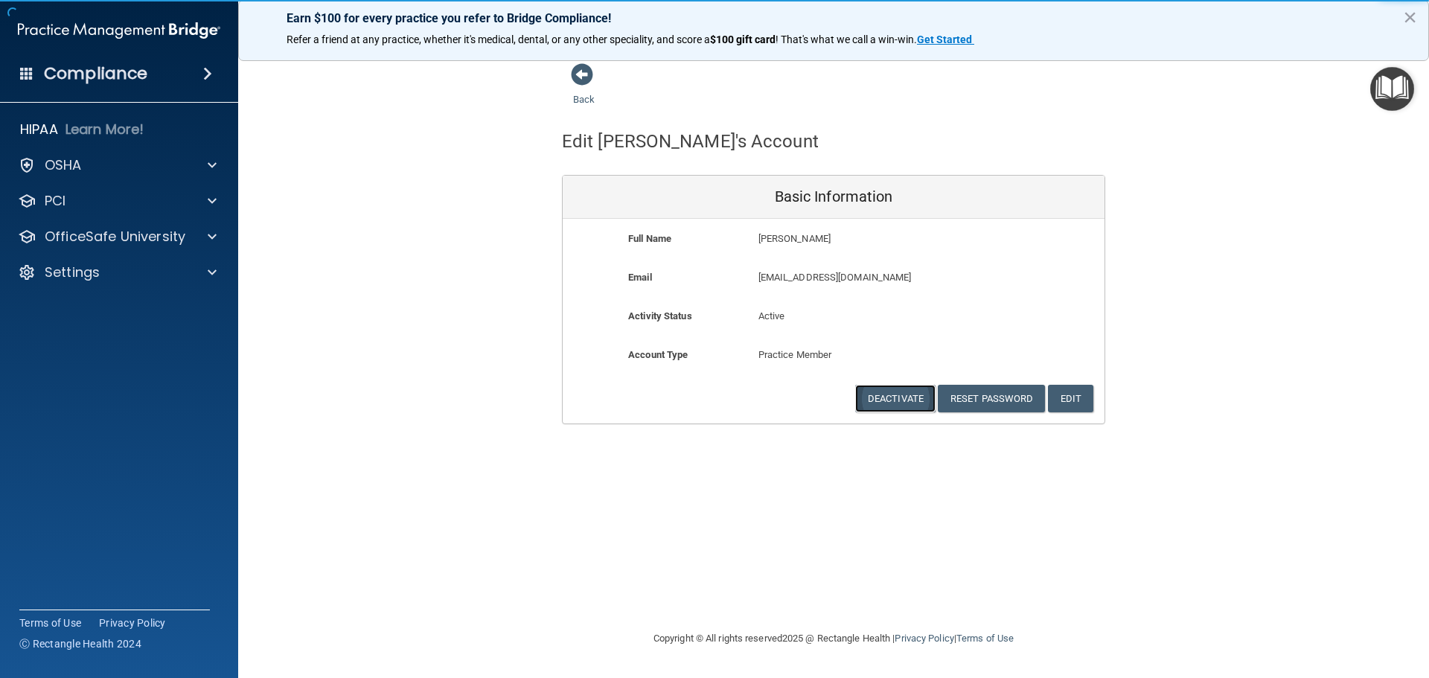
click at [893, 403] on button "Deactivate" at bounding box center [895, 399] width 80 height 28
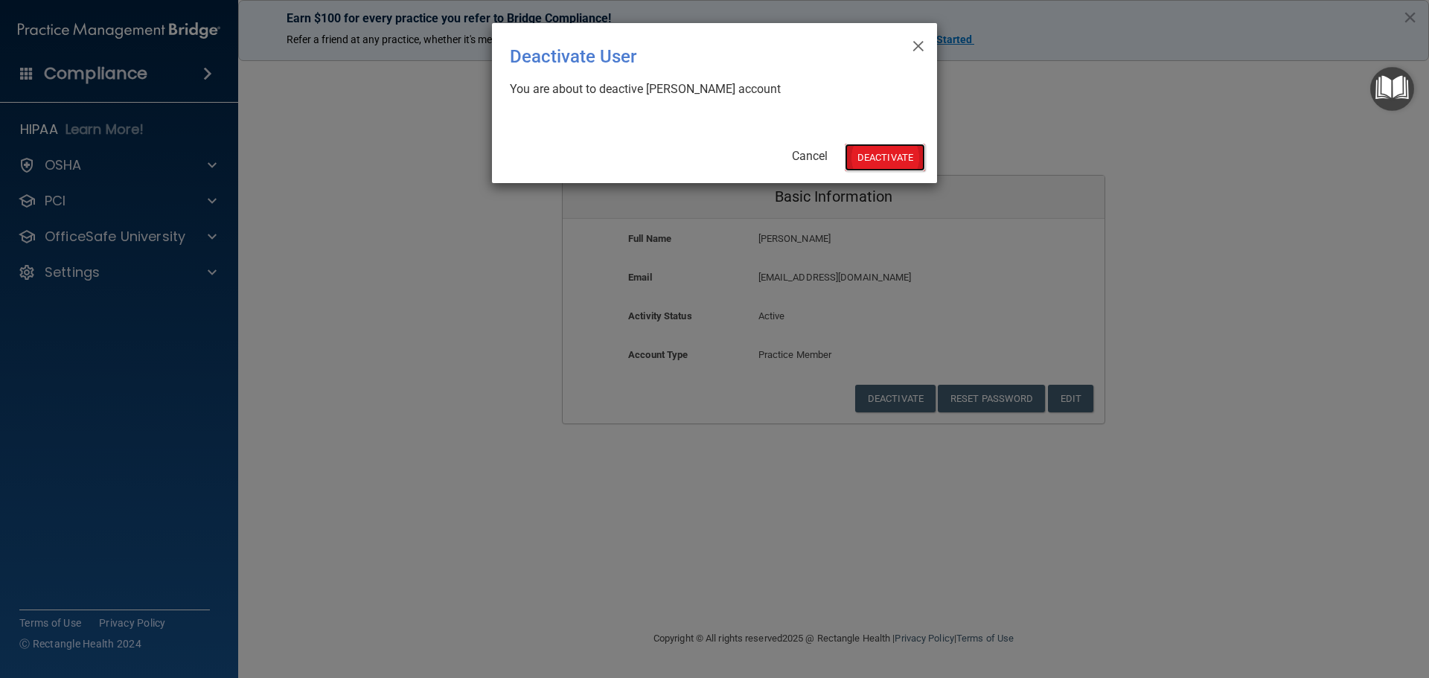
click at [884, 156] on button "Deactivate" at bounding box center [885, 158] width 80 height 28
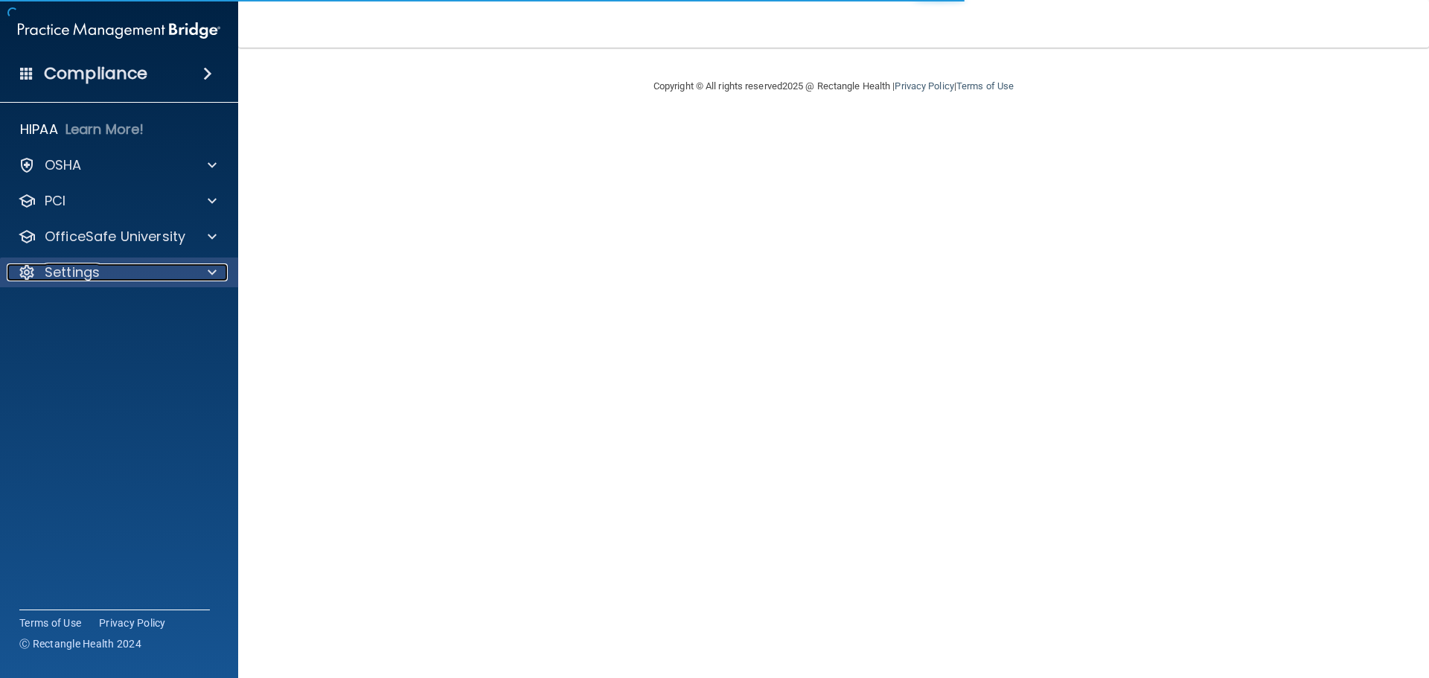
click at [87, 274] on p "Settings" at bounding box center [72, 272] width 55 height 18
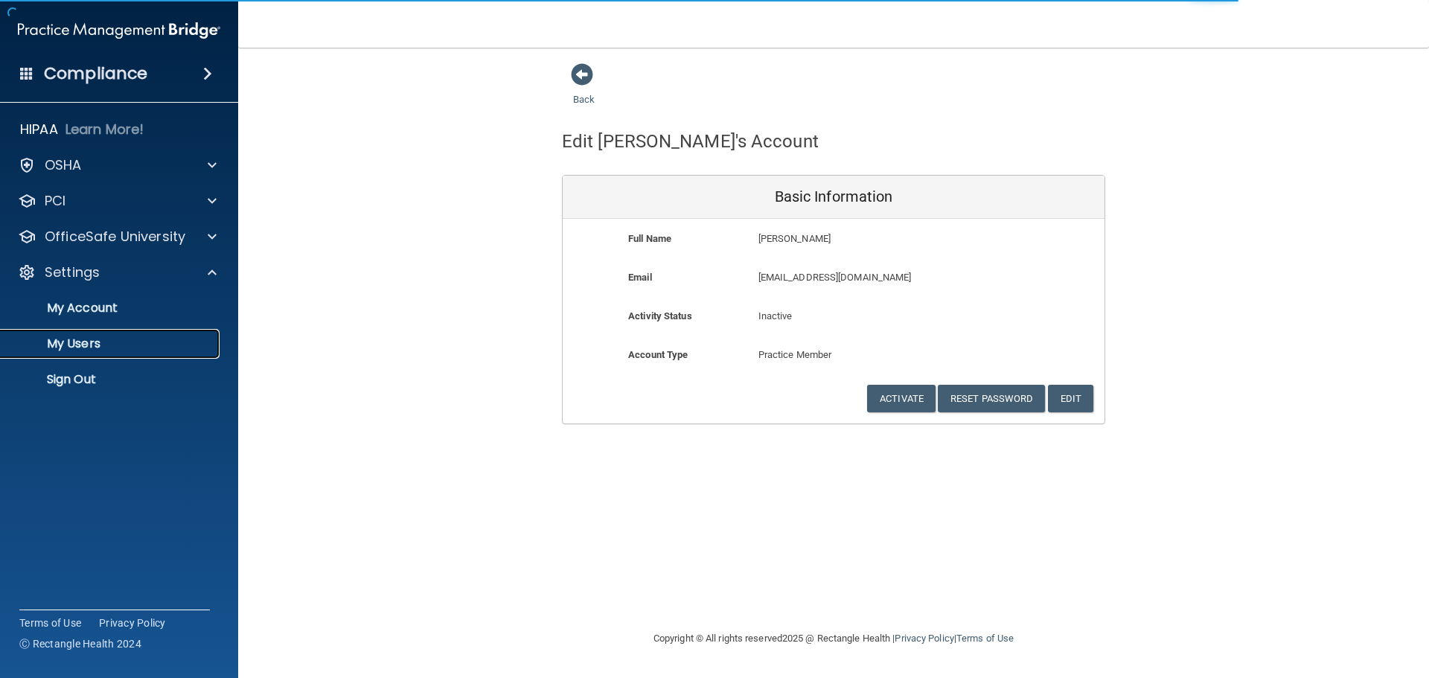
click at [102, 350] on p "My Users" at bounding box center [111, 343] width 203 height 15
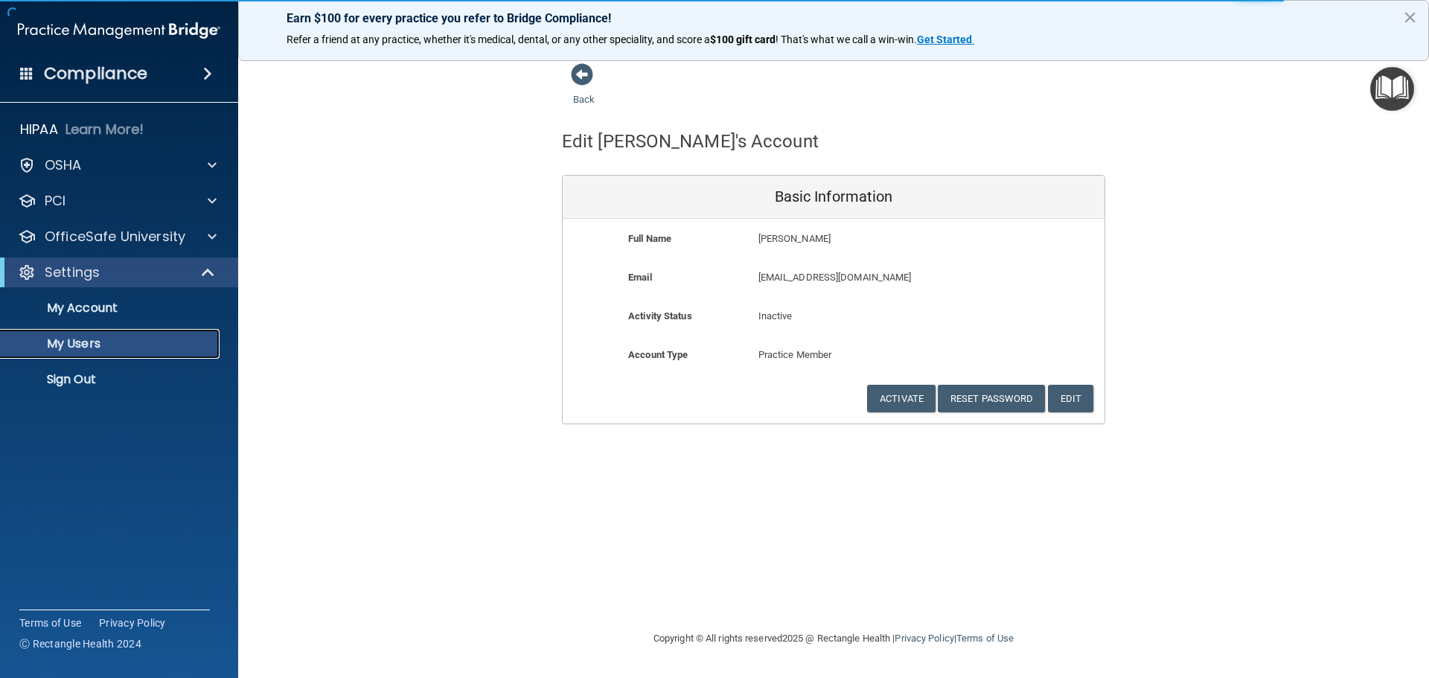
select select "20"
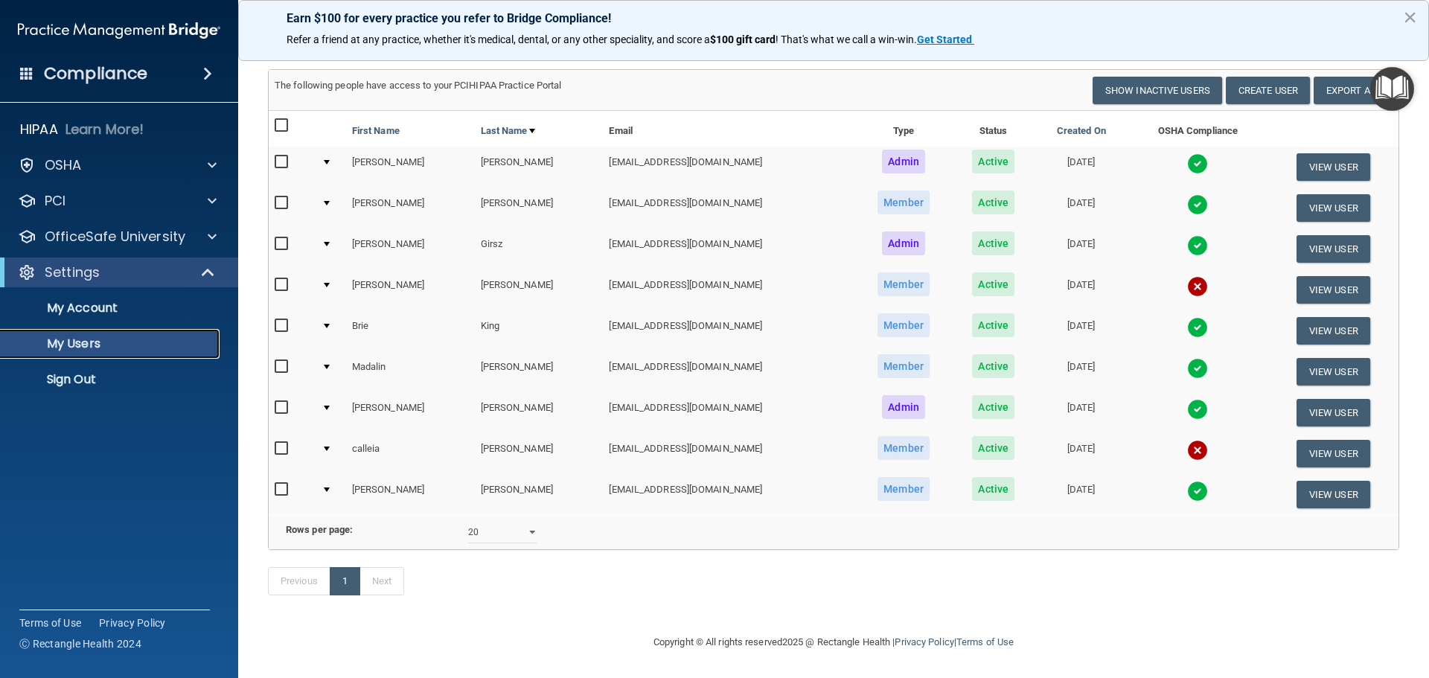
scroll to position [103, 0]
click at [1097, 269] on td "[DATE]" at bounding box center [1080, 289] width 93 height 41
click at [1048, 269] on td "[DATE]" at bounding box center [1080, 289] width 93 height 41
click at [1298, 276] on button "View User" at bounding box center [1333, 290] width 74 height 28
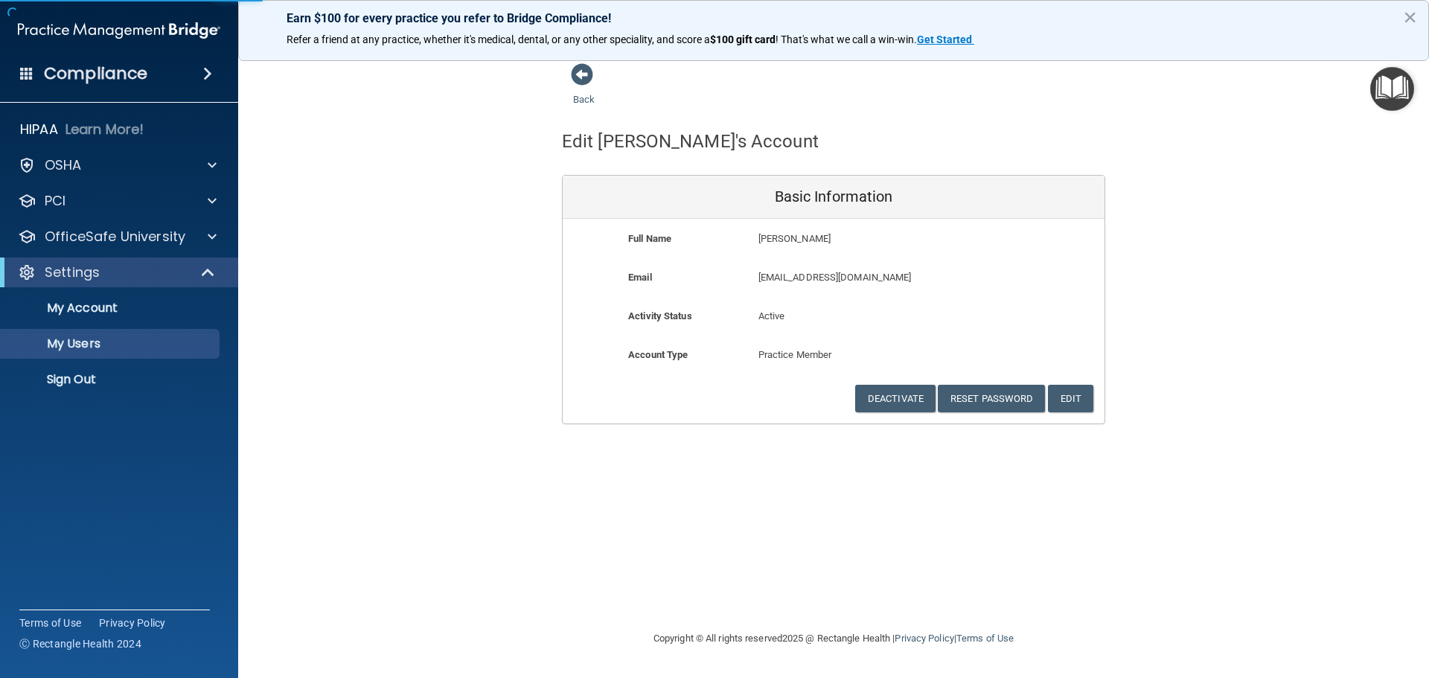
select select "20"
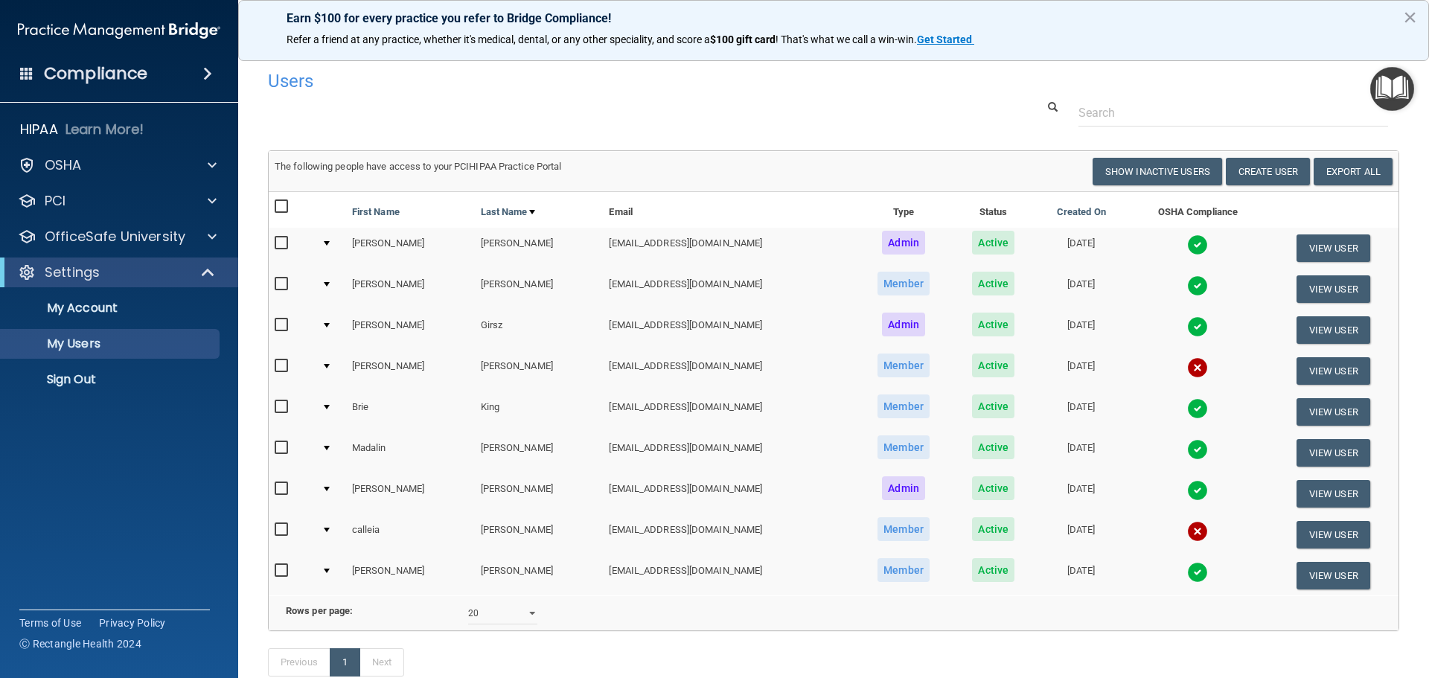
click at [972, 370] on span "Active" at bounding box center [993, 365] width 42 height 24
click at [1347, 371] on button "View User" at bounding box center [1333, 371] width 74 height 28
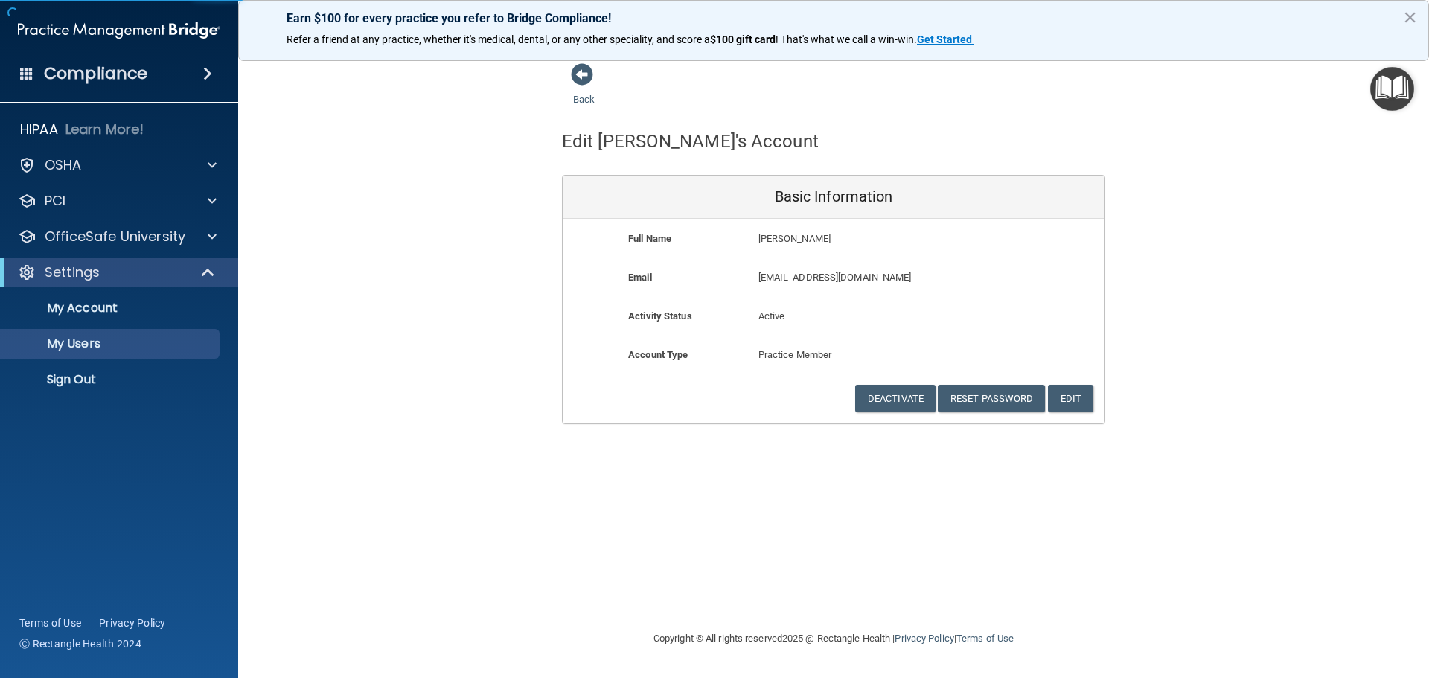
select select "20"
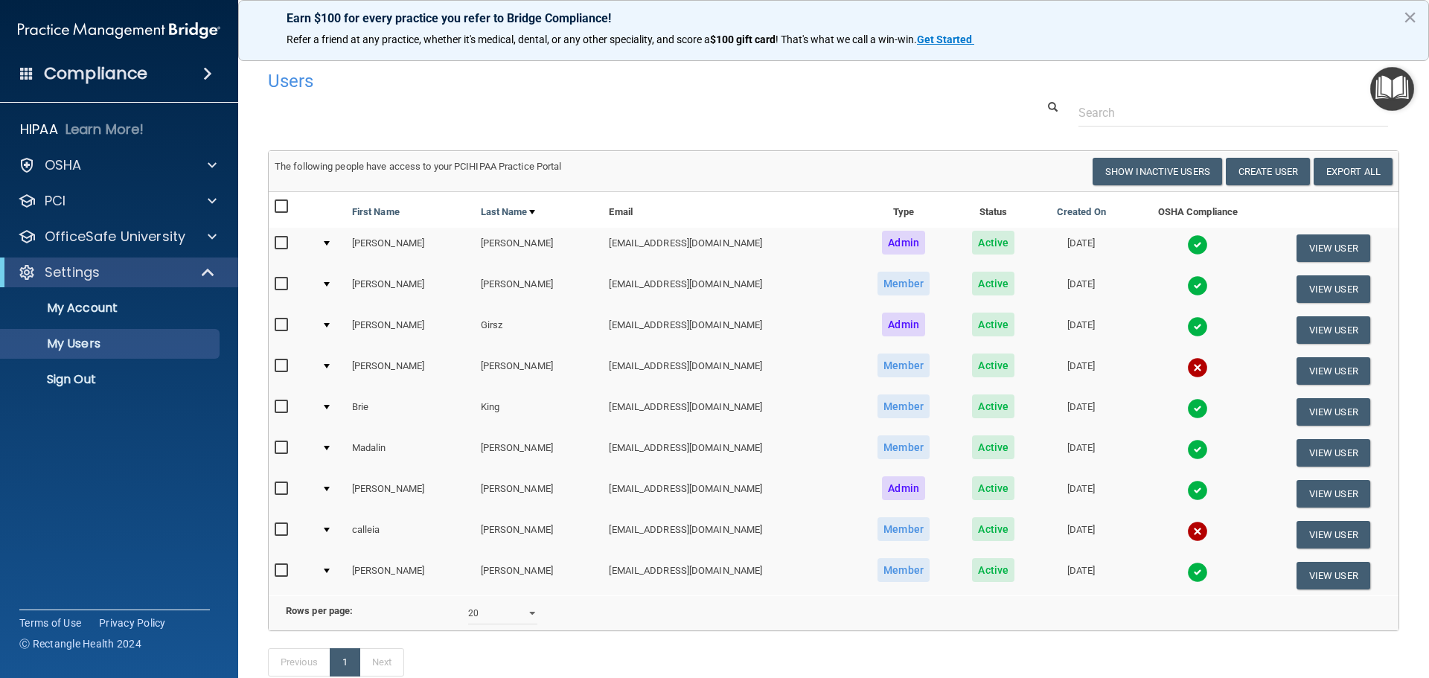
click at [972, 371] on span "Active" at bounding box center [993, 365] width 42 height 24
click at [972, 368] on span "Active" at bounding box center [993, 365] width 42 height 24
click at [283, 362] on input "checkbox" at bounding box center [283, 366] width 17 height 12
checkbox input "true"
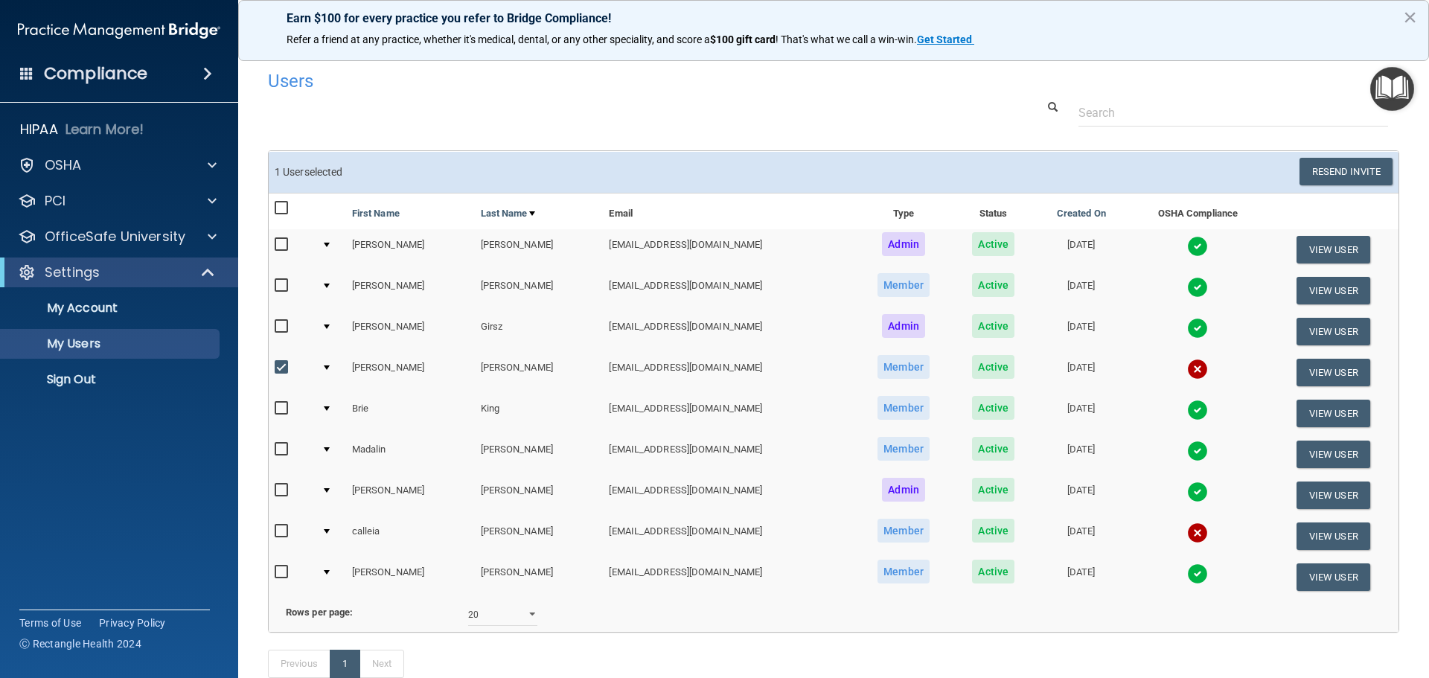
click at [1053, 368] on td "[DATE]" at bounding box center [1080, 372] width 93 height 41
click at [972, 361] on span "Active" at bounding box center [993, 367] width 42 height 24
click at [877, 367] on span "Member" at bounding box center [903, 367] width 52 height 24
click at [992, 365] on td "Active" at bounding box center [993, 372] width 83 height 41
click at [1333, 374] on button "View User" at bounding box center [1333, 373] width 74 height 28
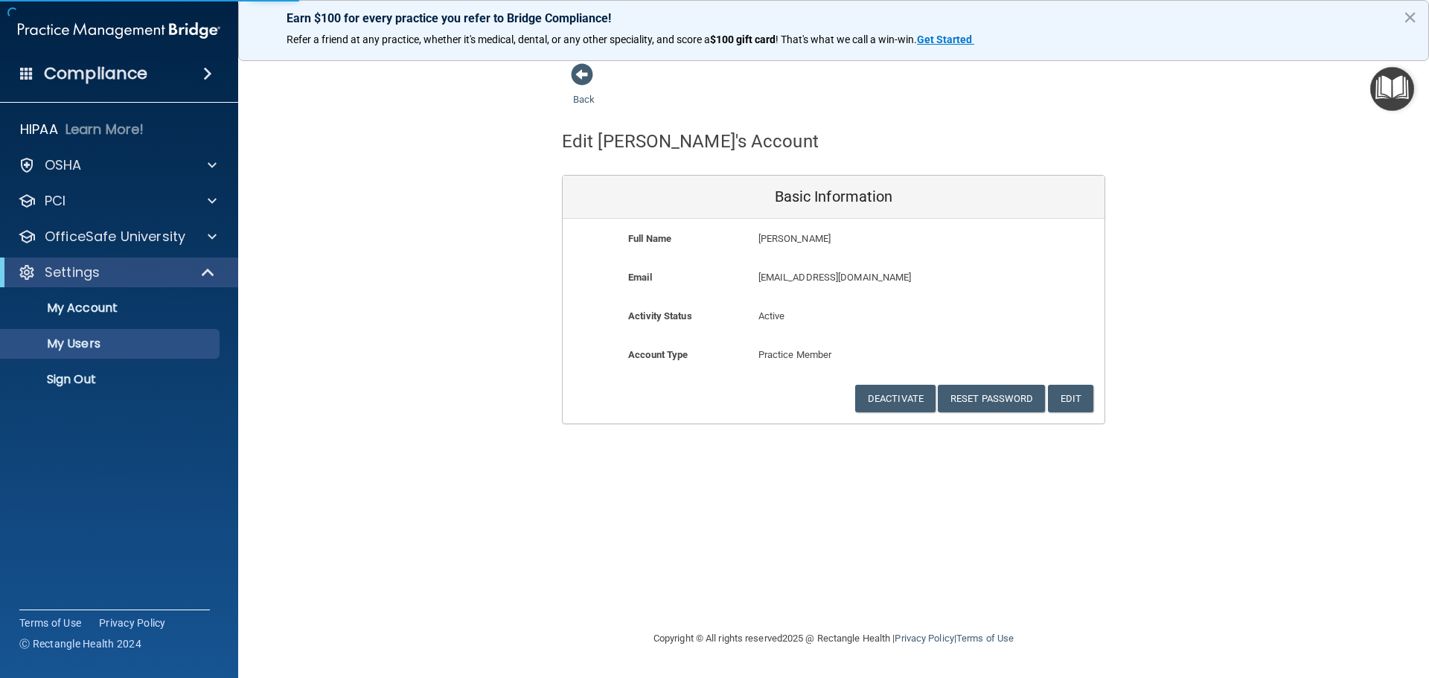
select select "20"
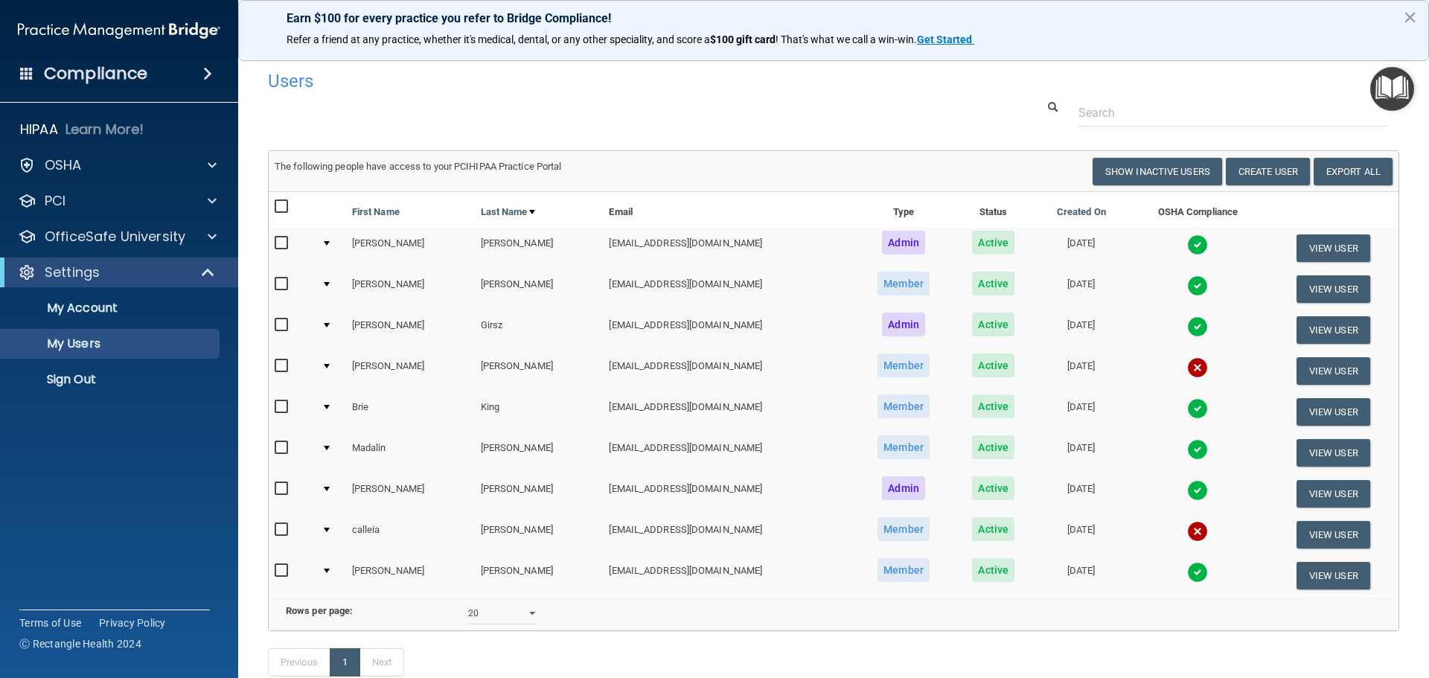
click at [1187, 365] on img at bounding box center [1197, 367] width 21 height 21
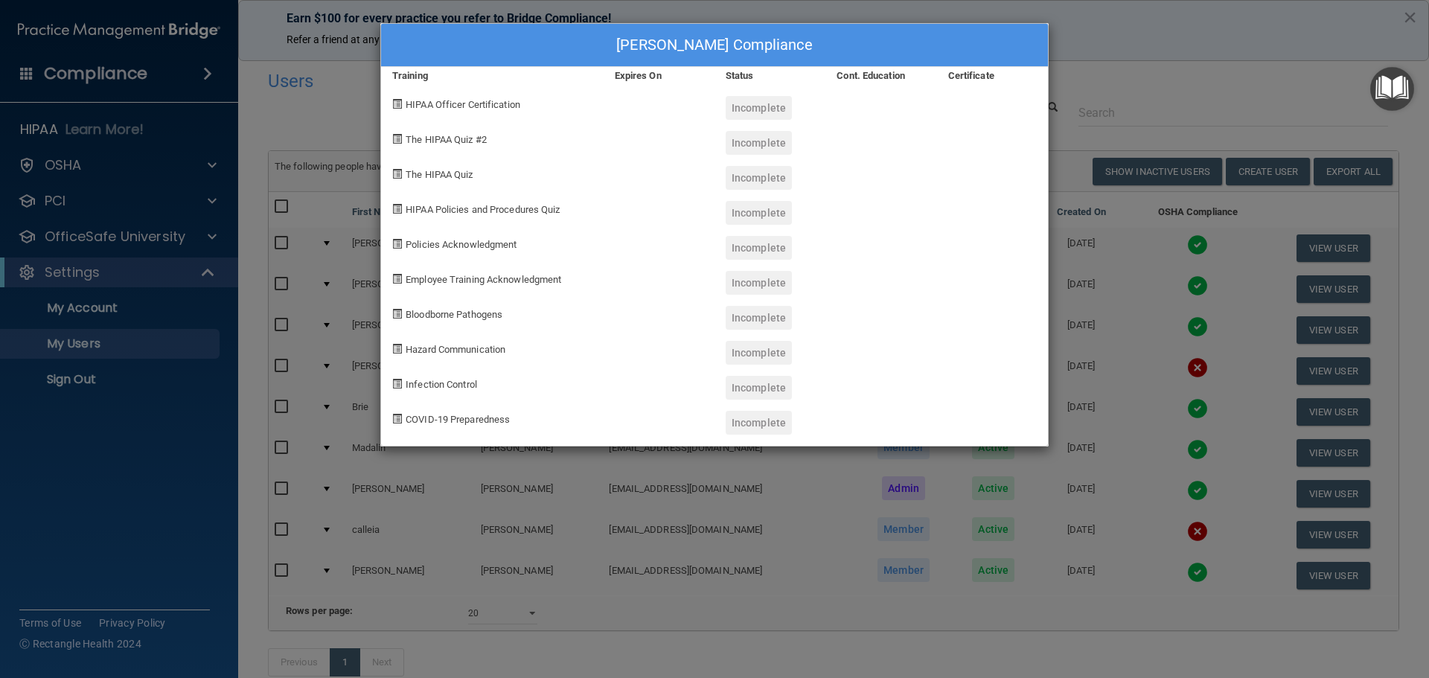
click at [1184, 39] on div "Charlene Hamilton's Compliance Training Expires On Status Cont. Education Certi…" at bounding box center [714, 339] width 1429 height 678
